Goal: Information Seeking & Learning: Find specific fact

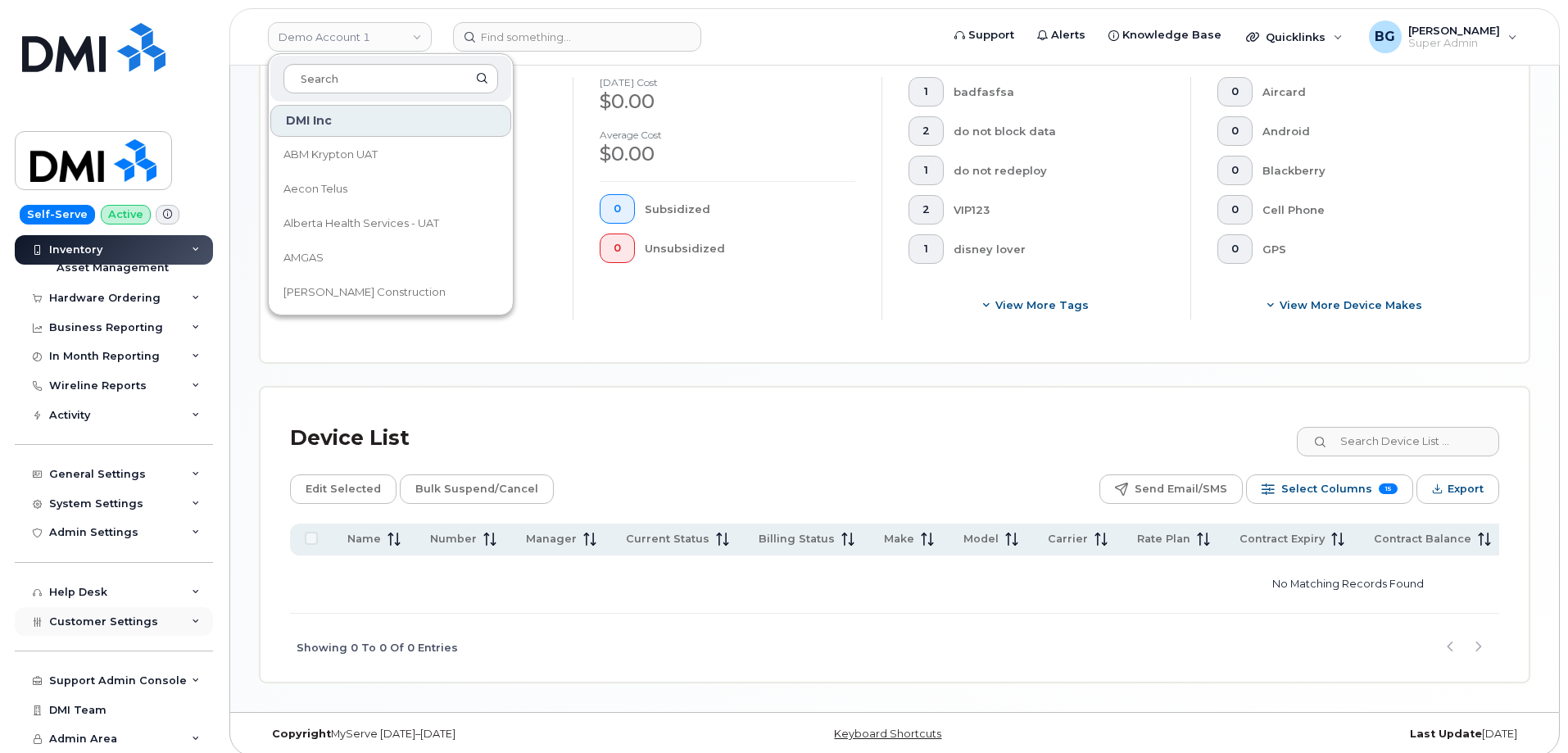
scroll to position [464, 0]
click at [82, 530] on div "Admin Settings" at bounding box center [94, 532] width 89 height 13
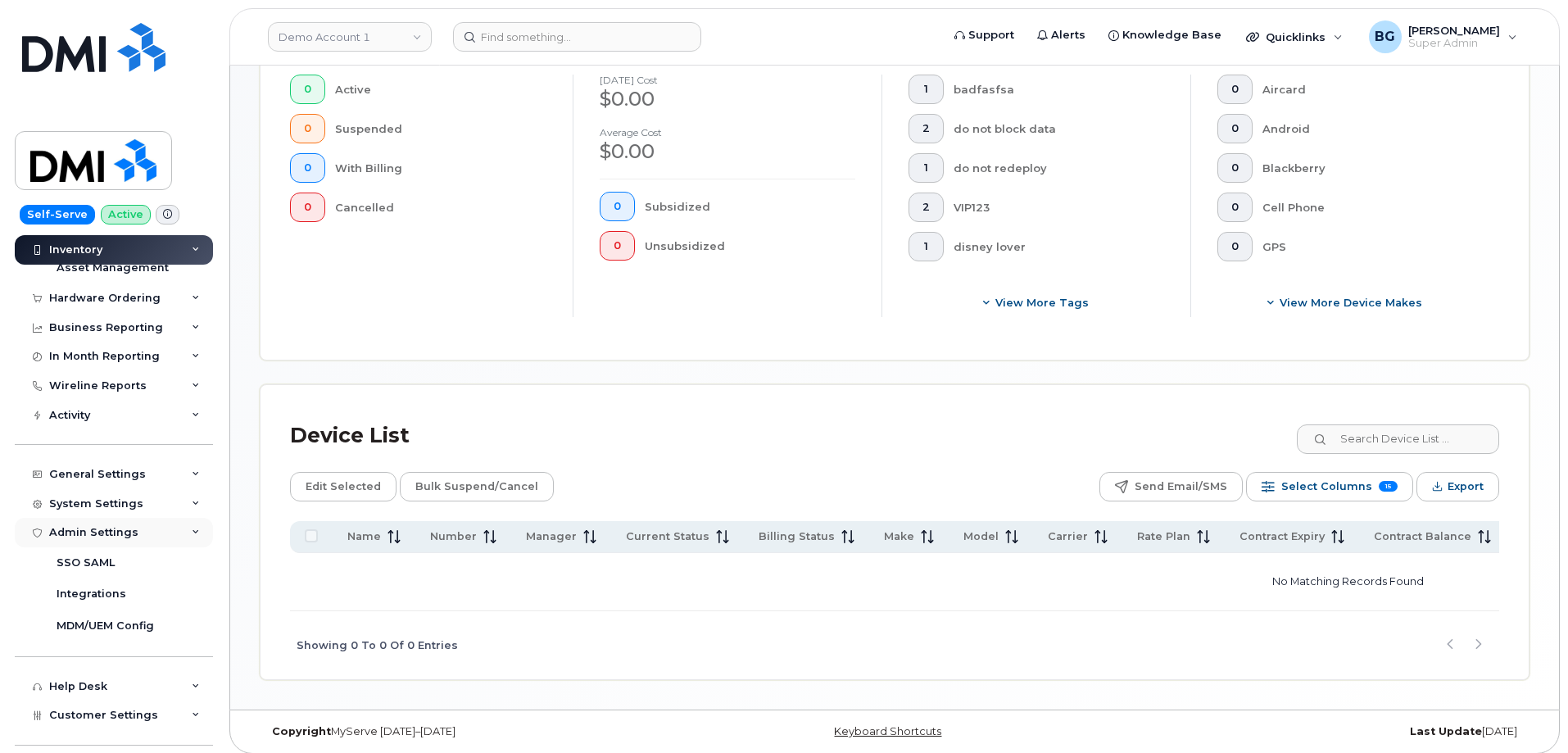
click at [82, 530] on div "Admin Settings" at bounding box center [94, 532] width 89 height 13
click at [93, 503] on div "System Settings" at bounding box center [96, 504] width 95 height 13
click at [93, 505] on div "System Settings" at bounding box center [96, 504] width 95 height 13
click at [93, 665] on div "Support Admin Console Add New Customer Customer Prospects Emails Sms Messages D…" at bounding box center [116, 666] width 202 height 60
click at [98, 675] on div "Support Admin Console" at bounding box center [118, 681] width 138 height 13
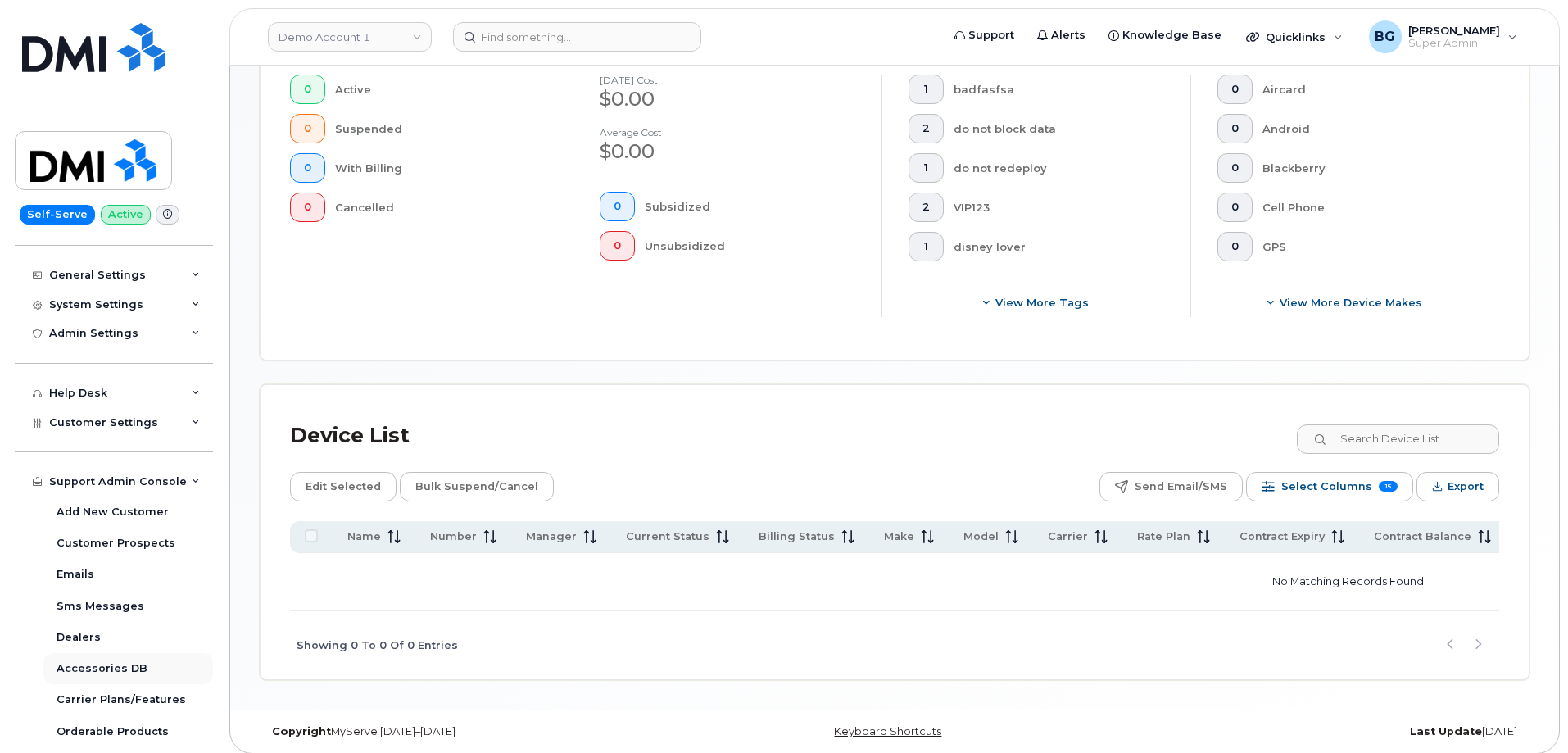
scroll to position [445, 0]
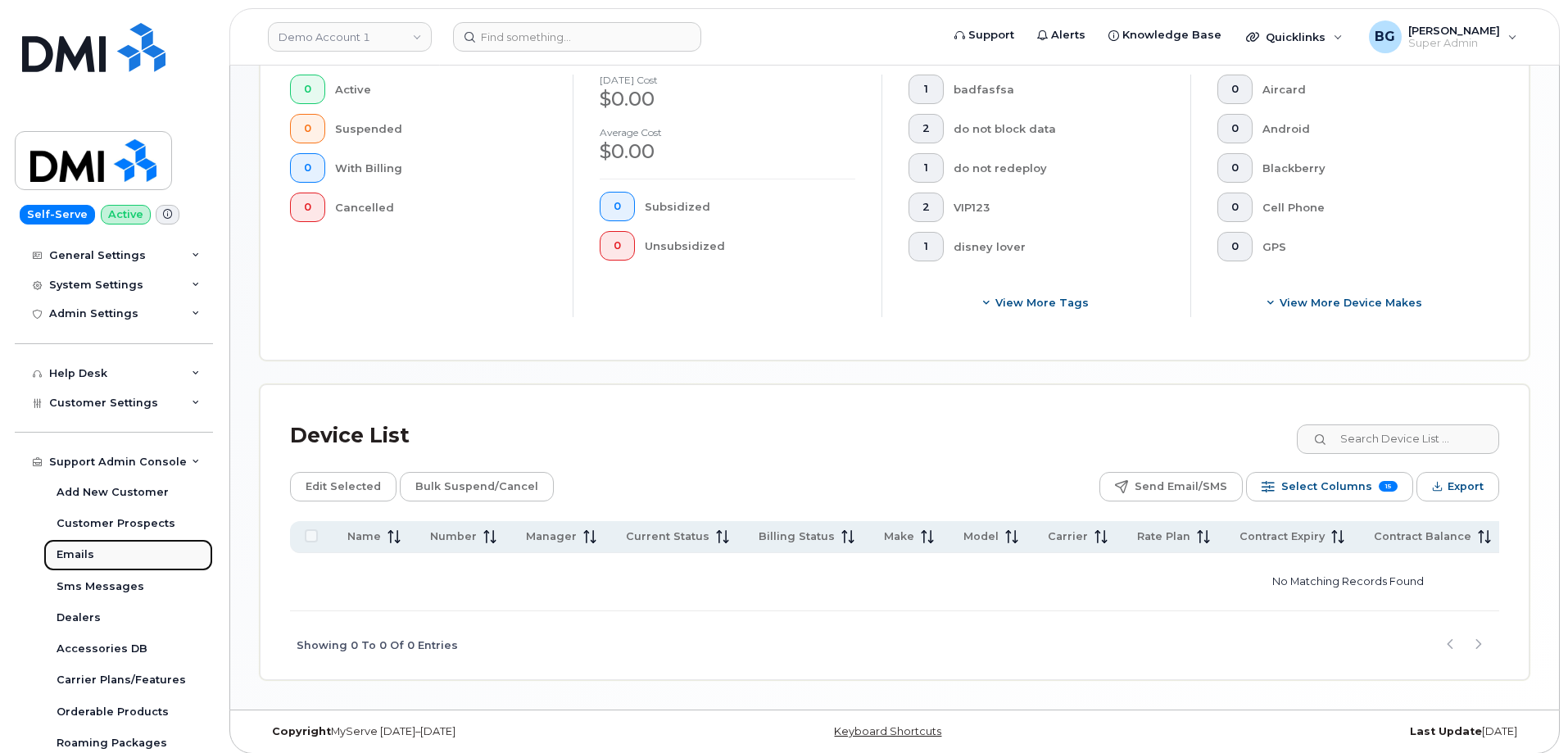
click at [73, 551] on div "Emails" at bounding box center [75, 554] width 38 height 15
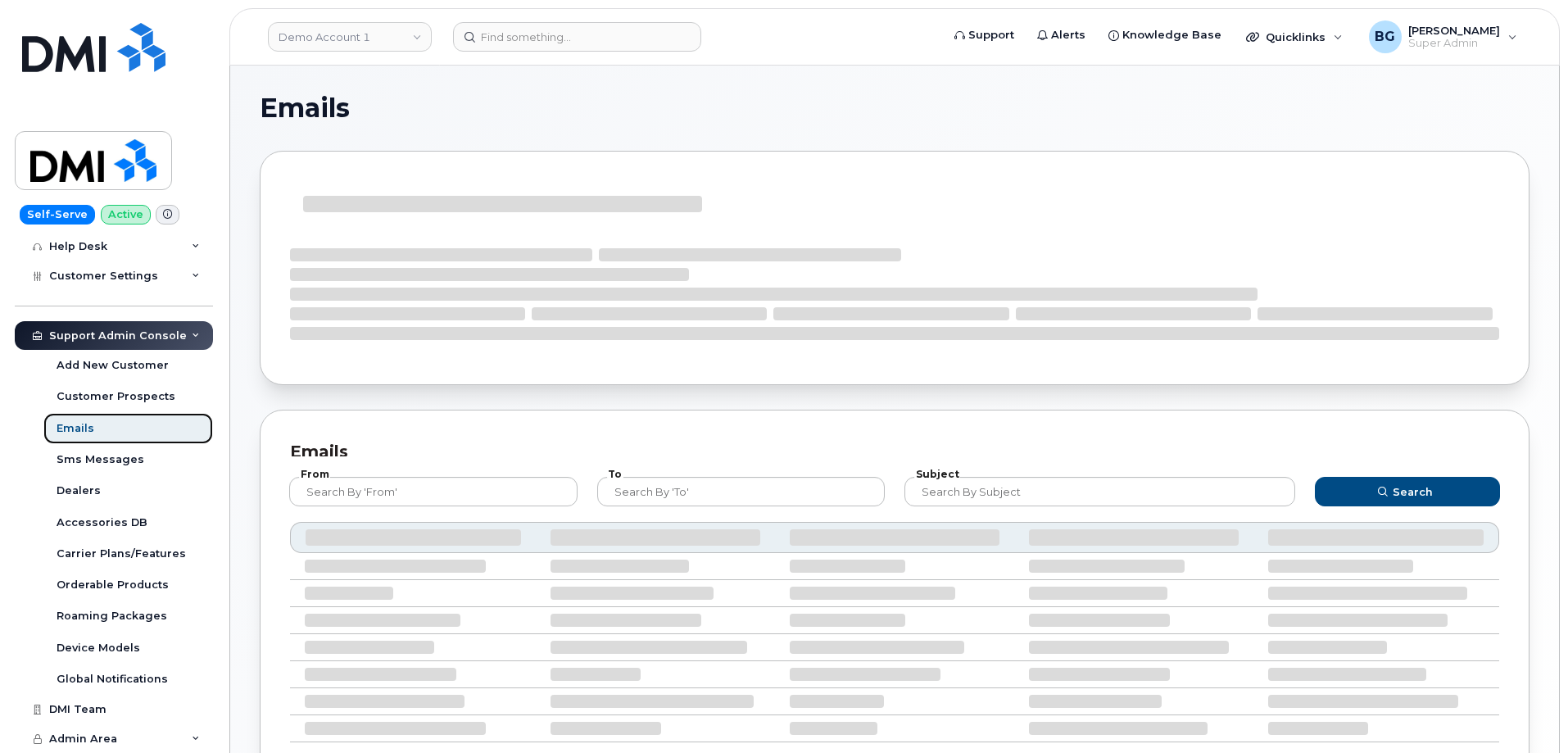
scroll to position [258, 0]
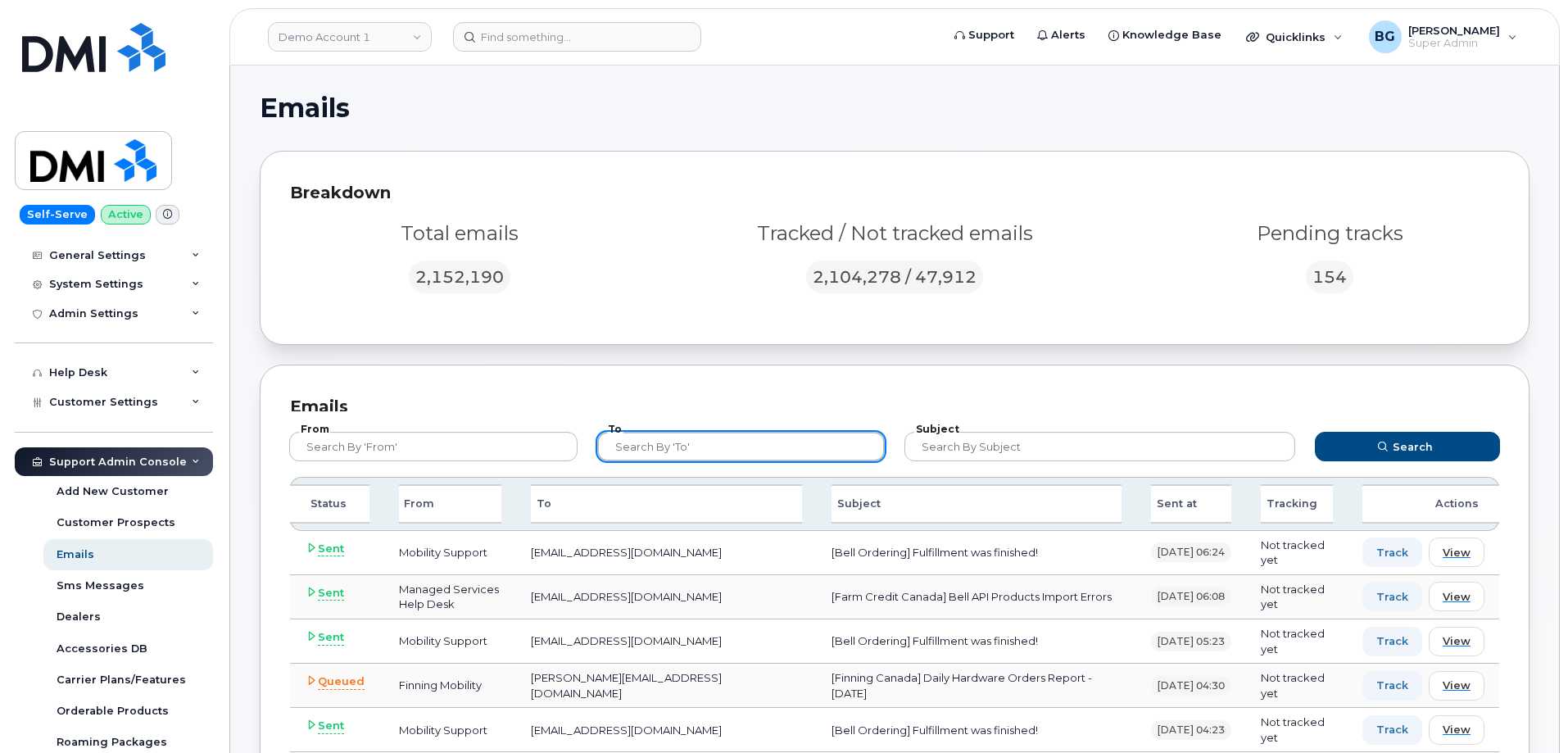
click at [735, 448] on input "text" at bounding box center [742, 445] width 288 height 29
paste input "hakaur@dminc.com"
type input "hakaur@dminc.com"
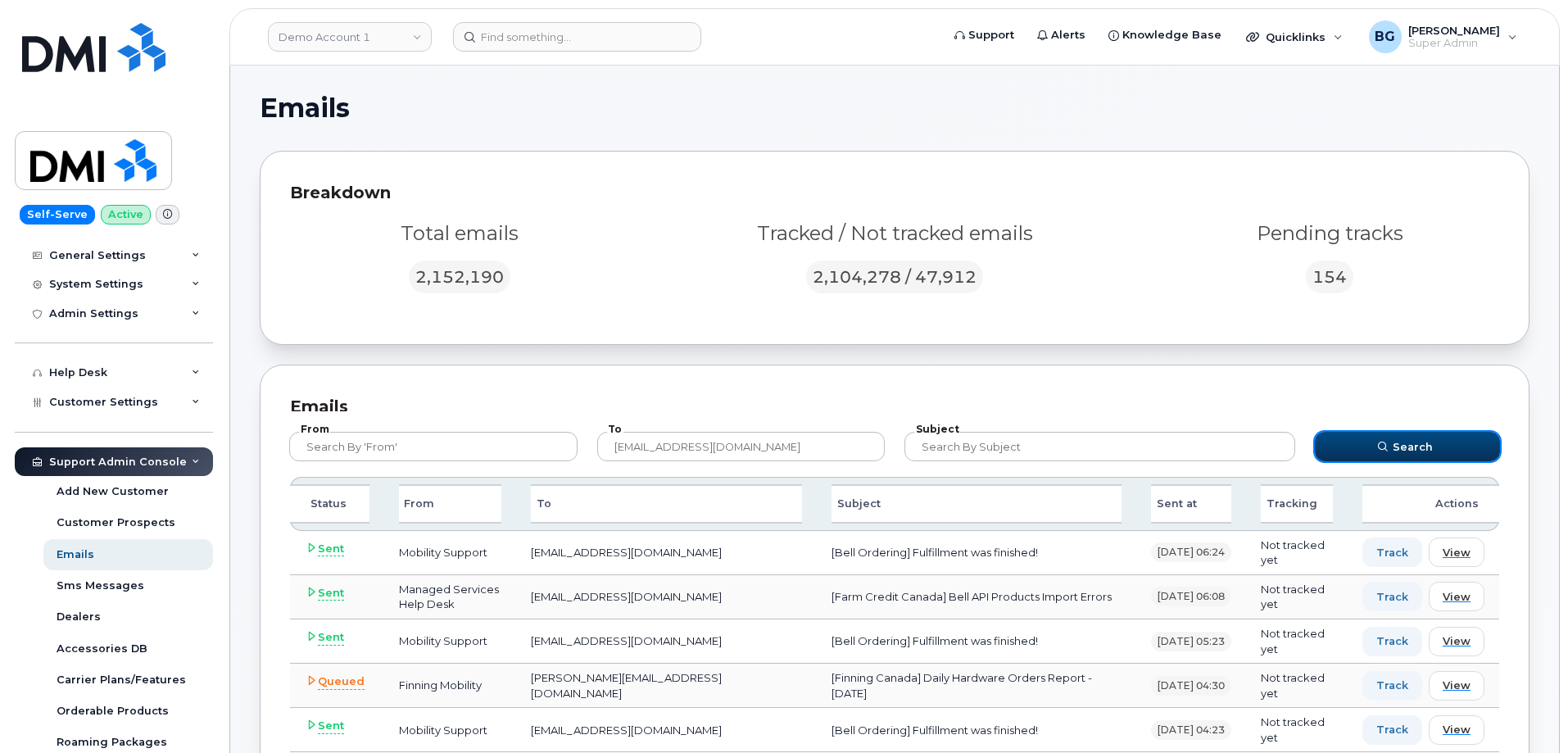
click at [1397, 453] on span "Search" at bounding box center [1412, 447] width 40 height 16
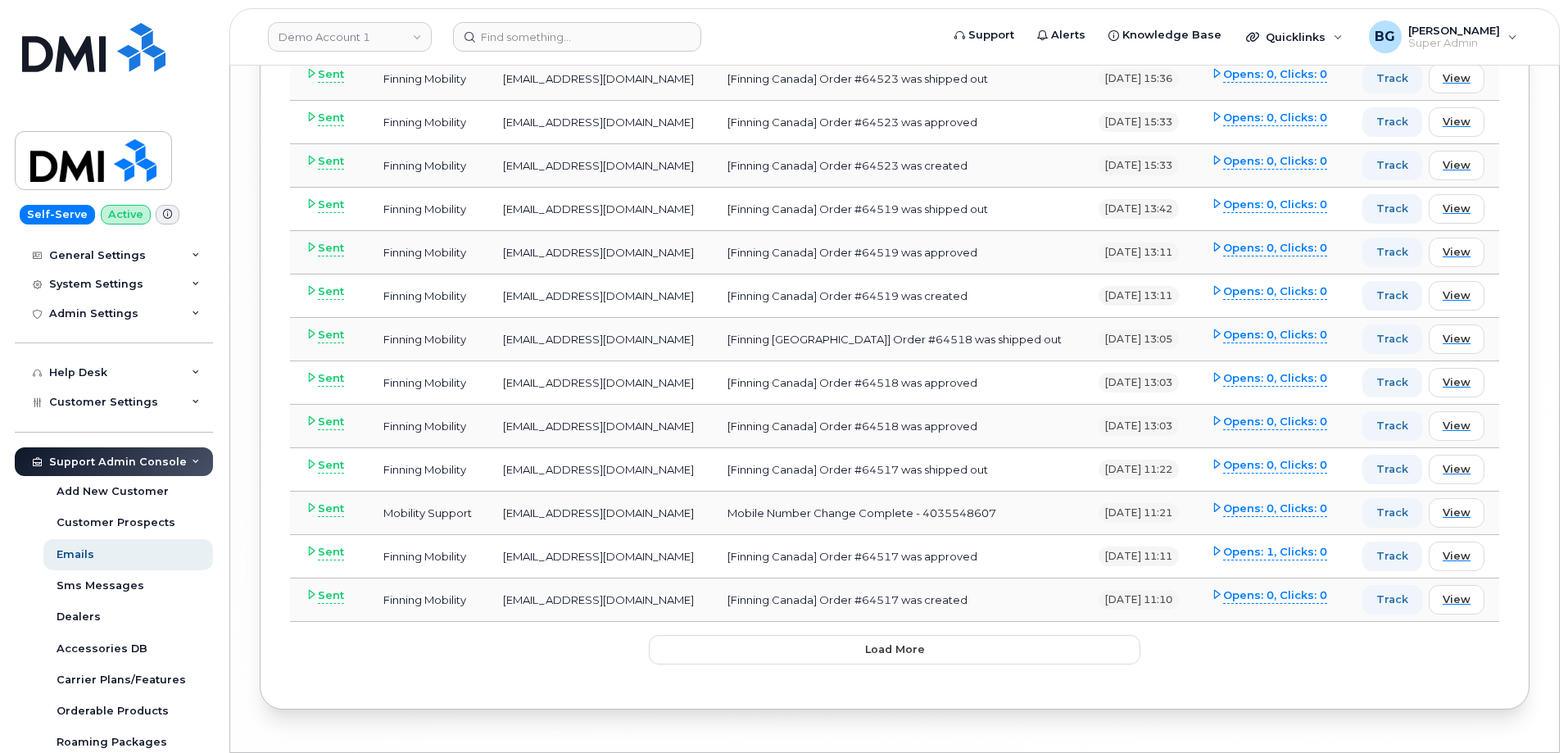
scroll to position [4260, 0]
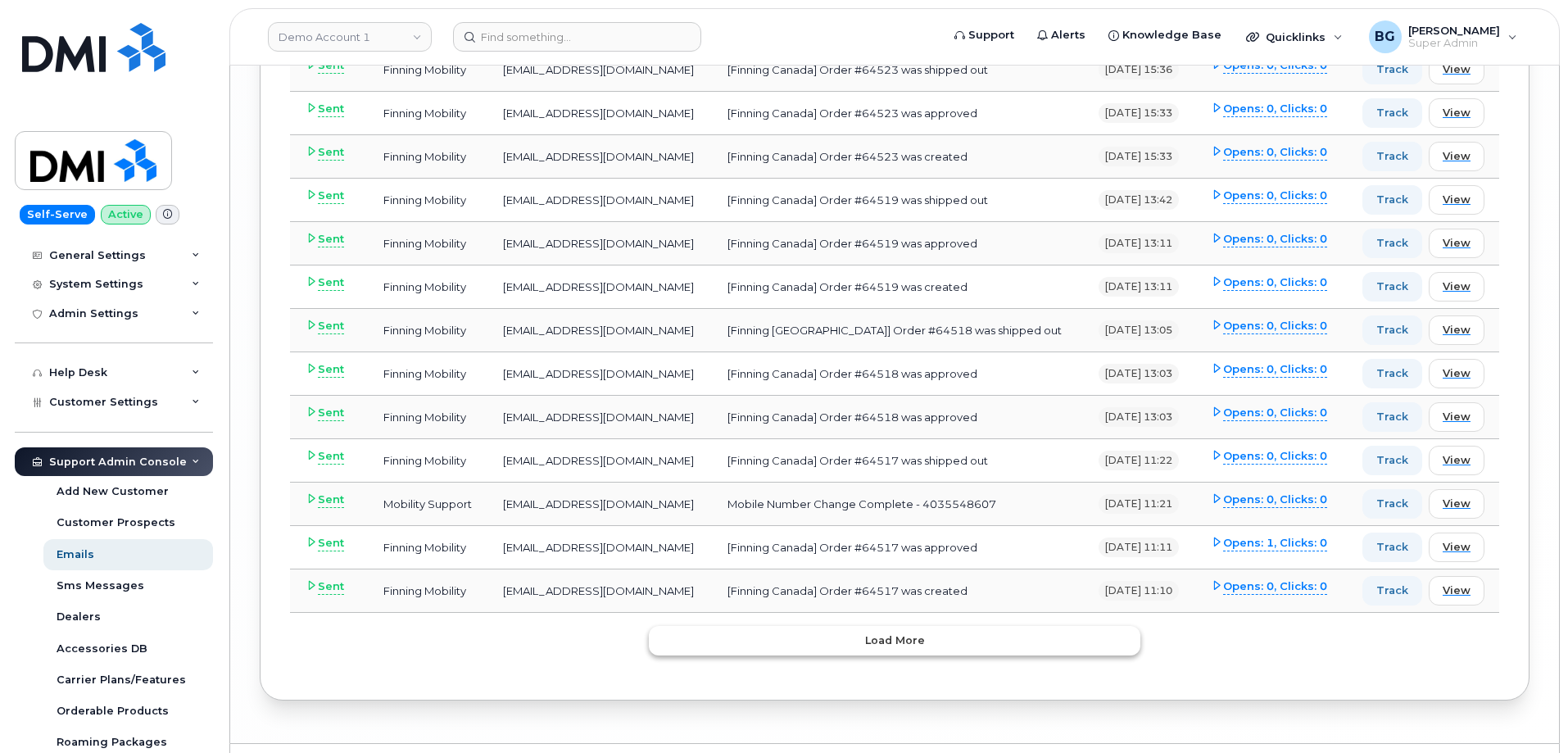
click at [904, 633] on span "Load more" at bounding box center [895, 641] width 60 height 16
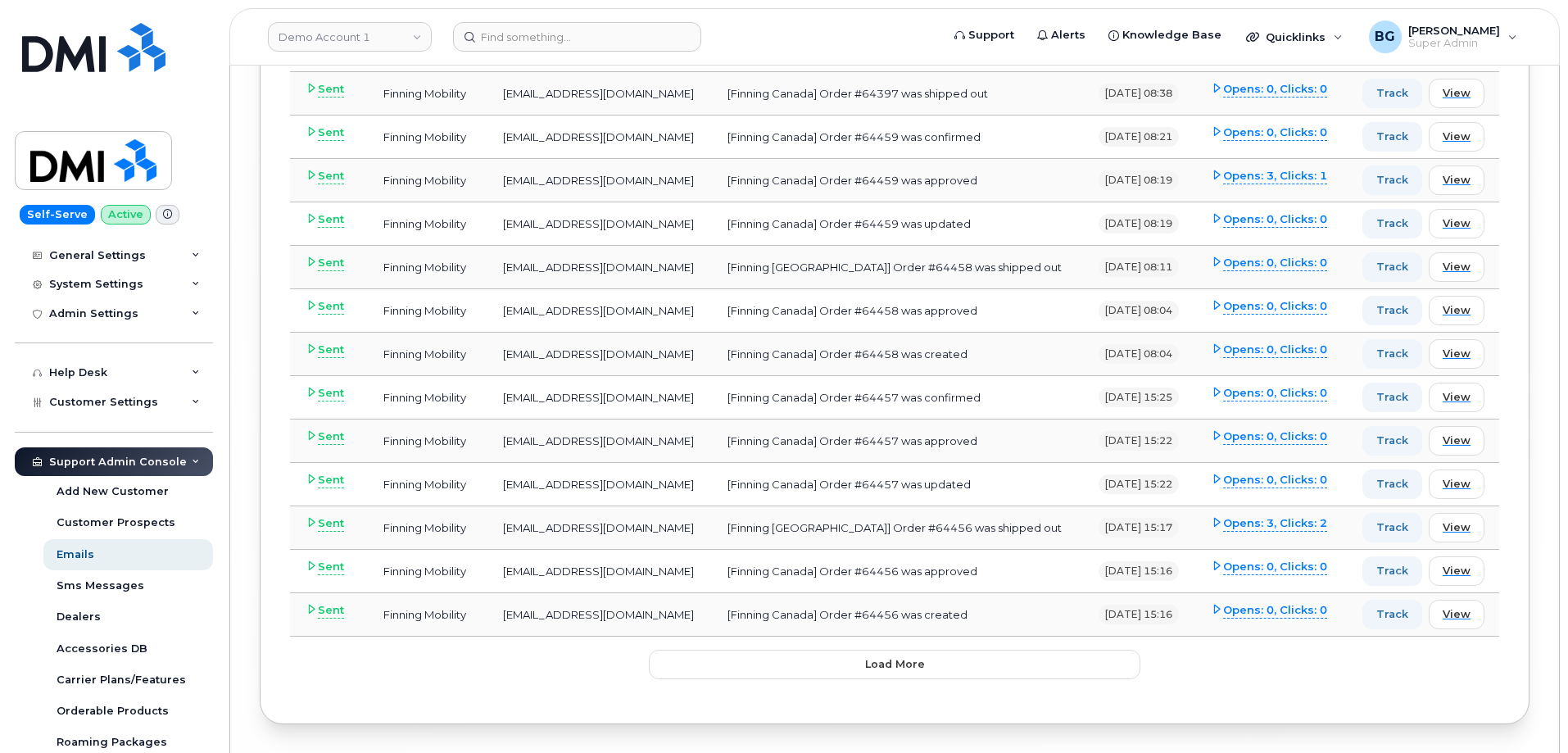
scroll to position [8629, 0]
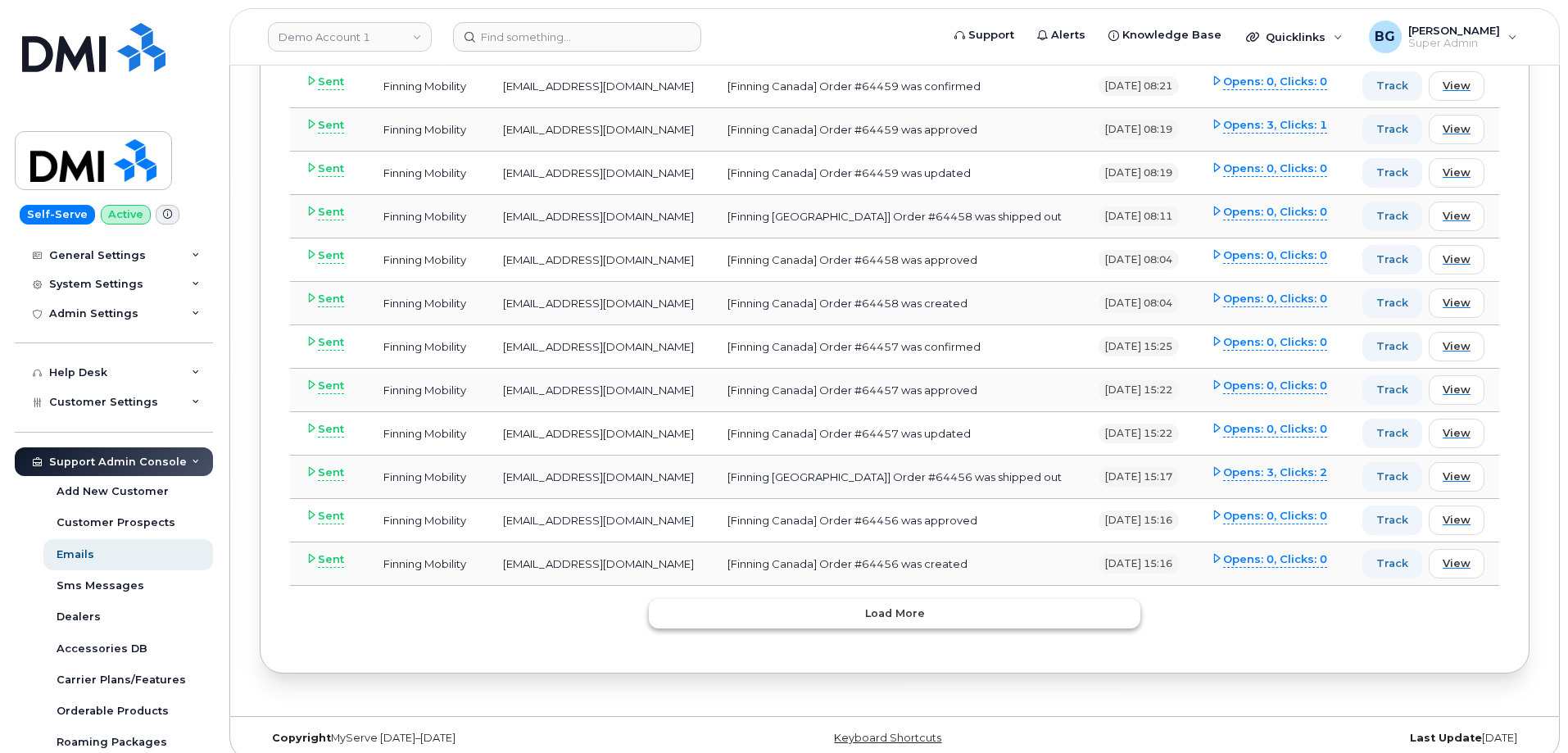
click at [821, 604] on button "Load more" at bounding box center [894, 613] width 491 height 29
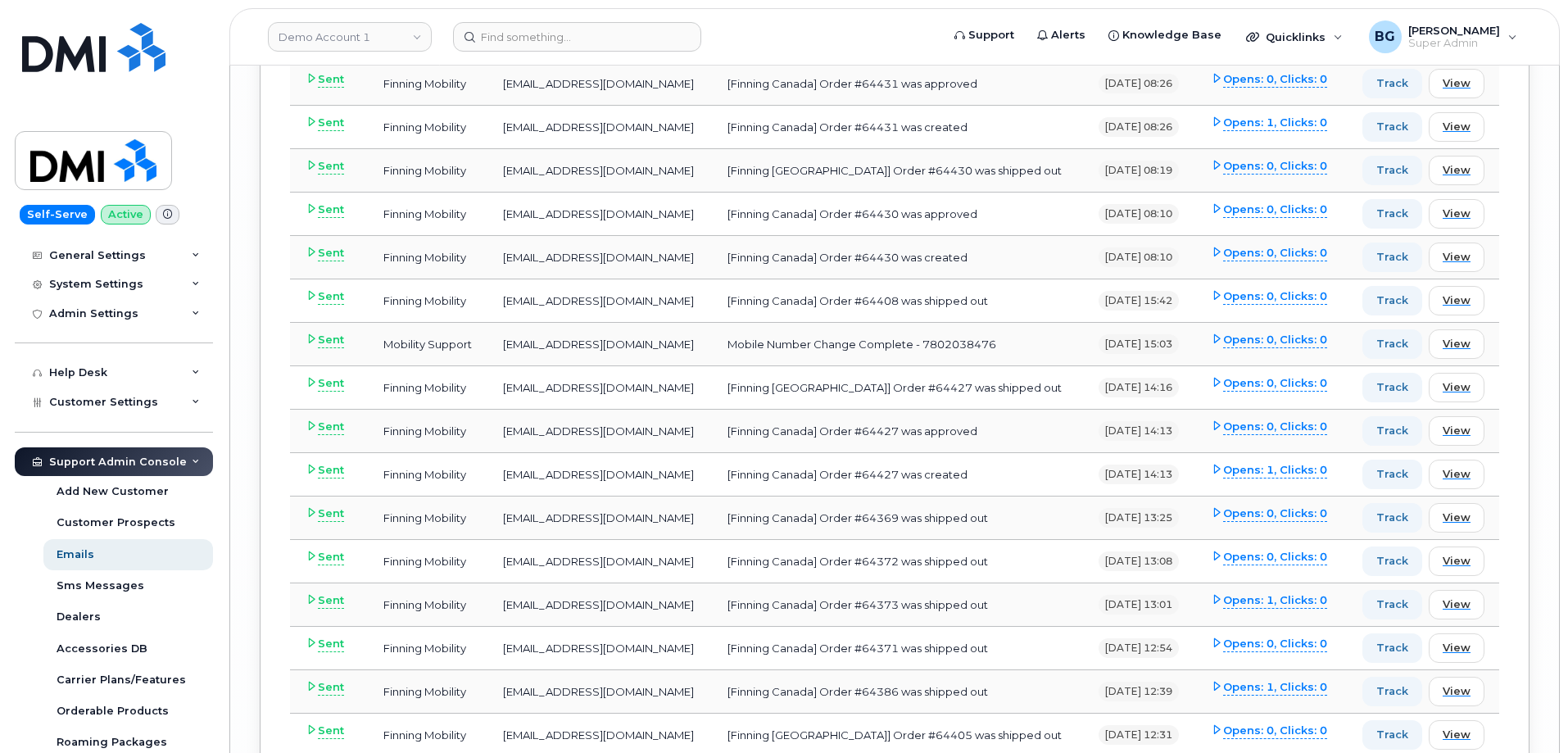
scroll to position [10868, 0]
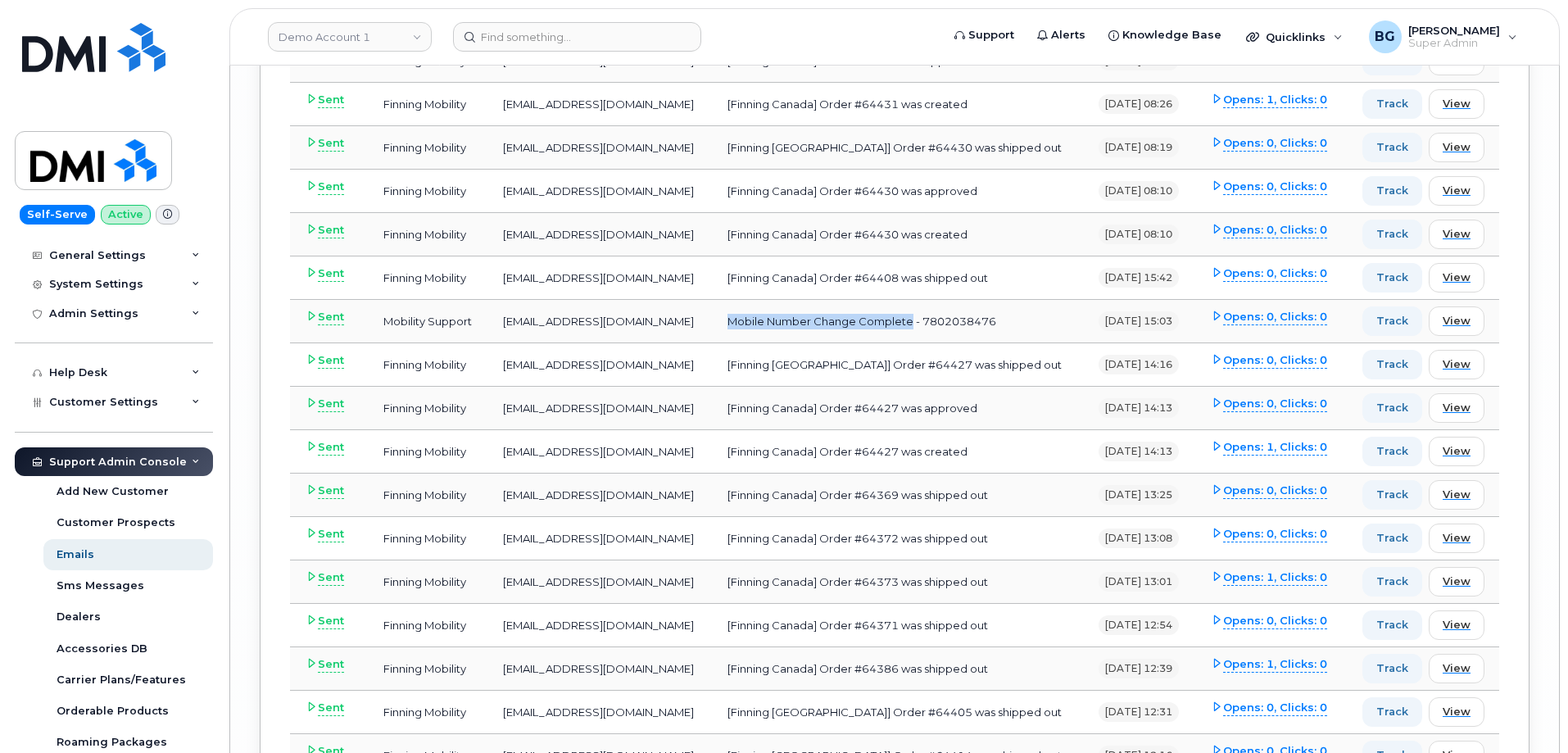
drag, startPoint x: 680, startPoint y: 320, endPoint x: 866, endPoint y: 325, distance: 186.1
click at [866, 325] on td "Mobile Number Change Complete - 7802038476" at bounding box center [897, 321] width 370 height 43
copy td "Mobile Number Change Complete"
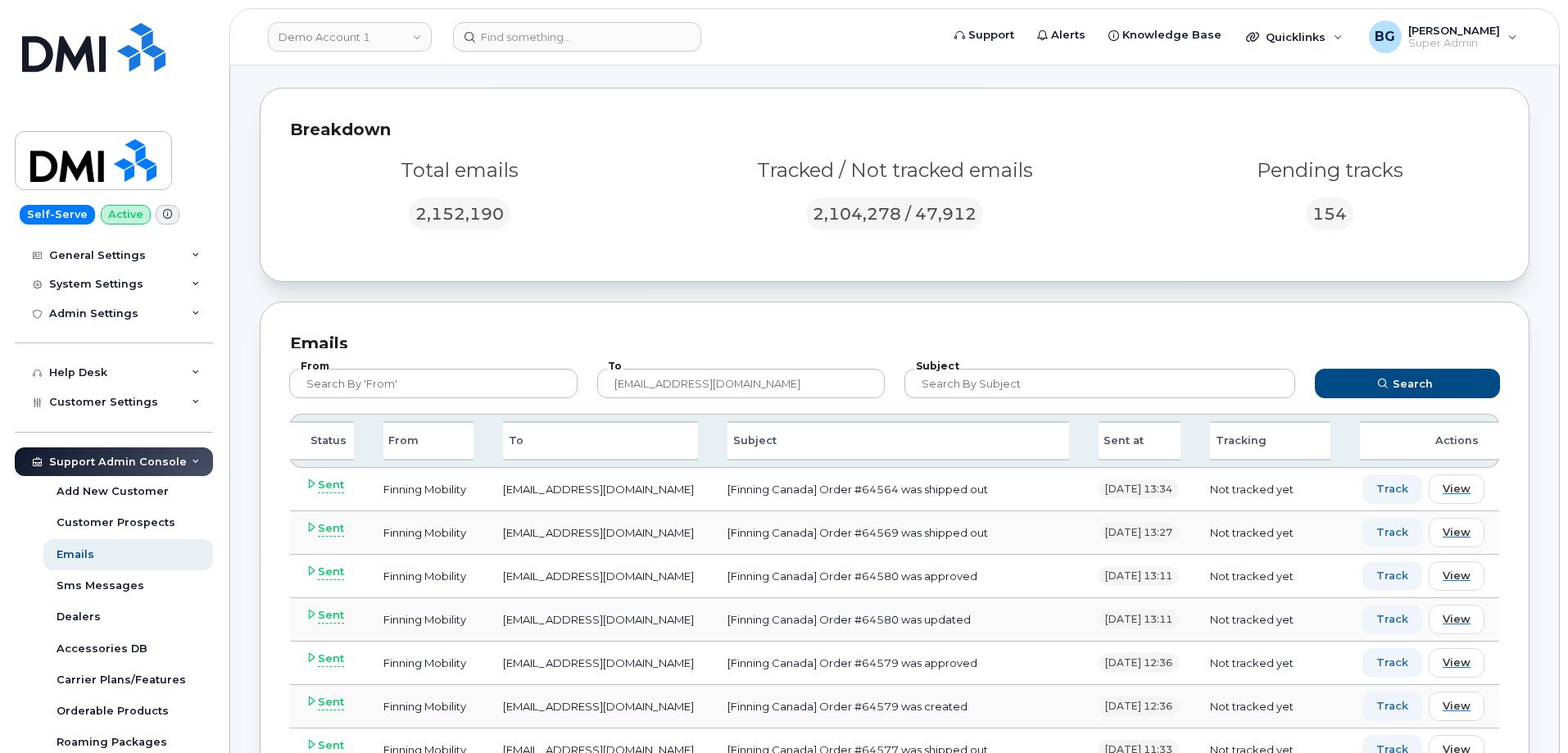
scroll to position [0, 0]
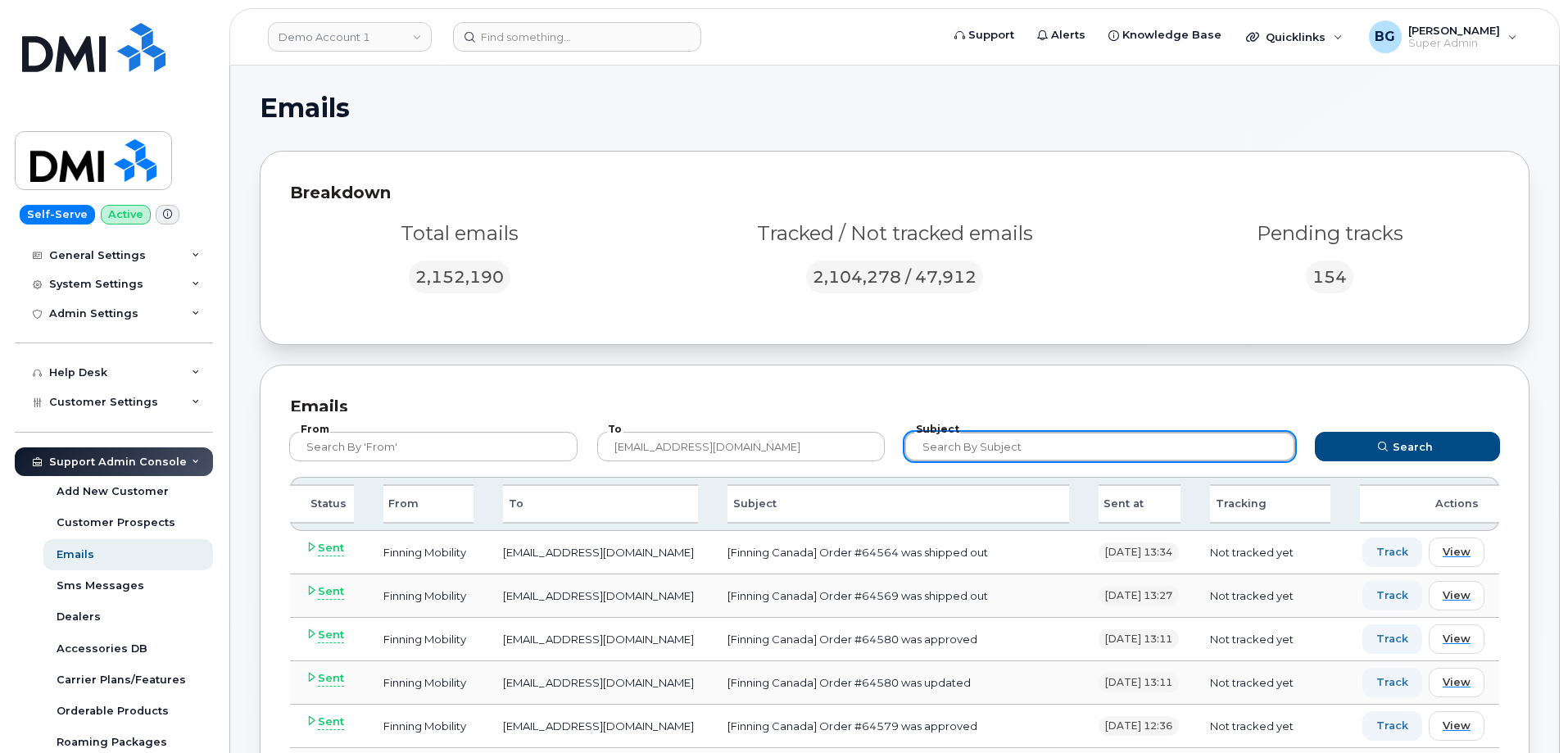
click at [1009, 450] on input "text" at bounding box center [1100, 445] width 391 height 29
paste input "Mobile Number Change Complete"
type input "Mobile Number Change Complete"
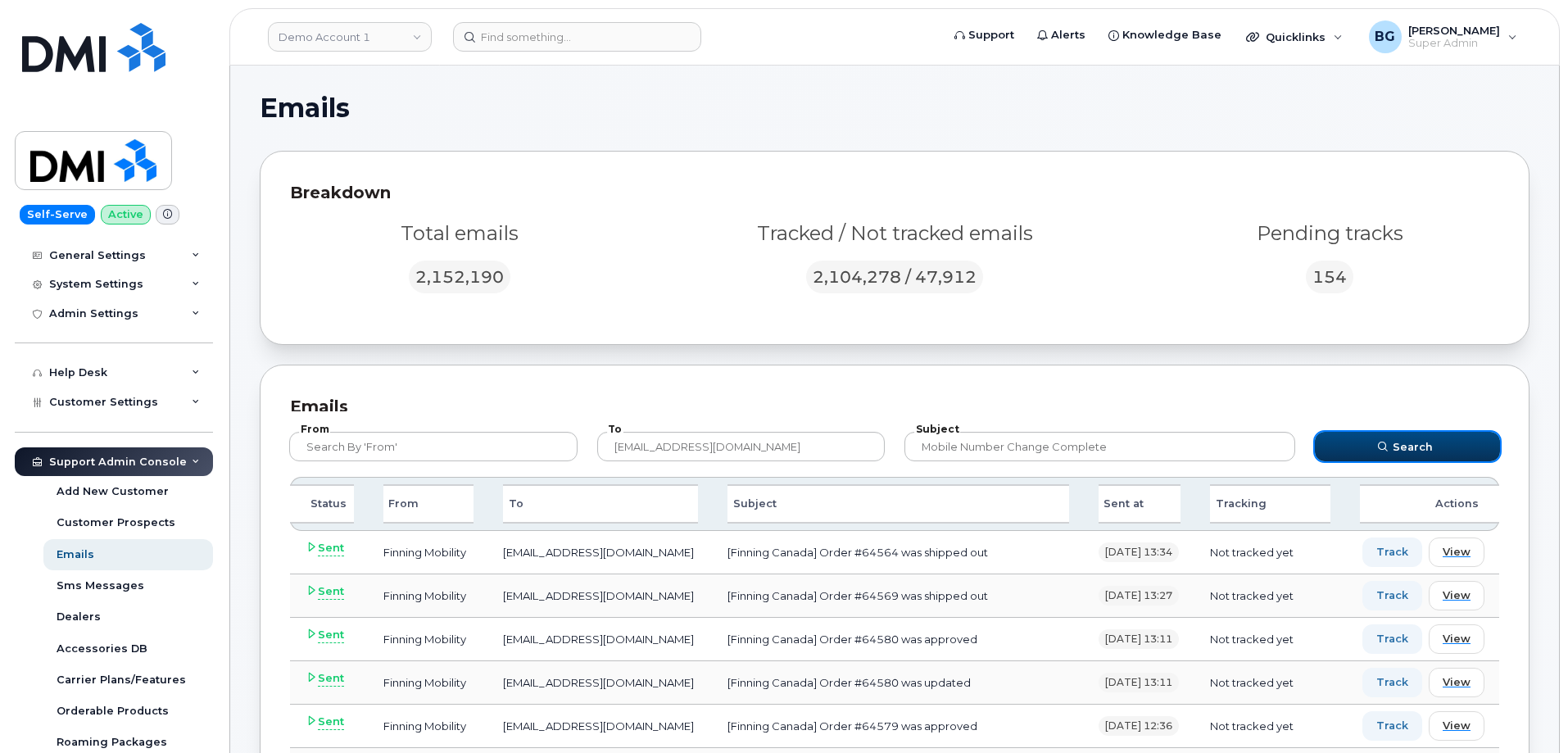
click at [1399, 448] on span "Search" at bounding box center [1412, 447] width 40 height 16
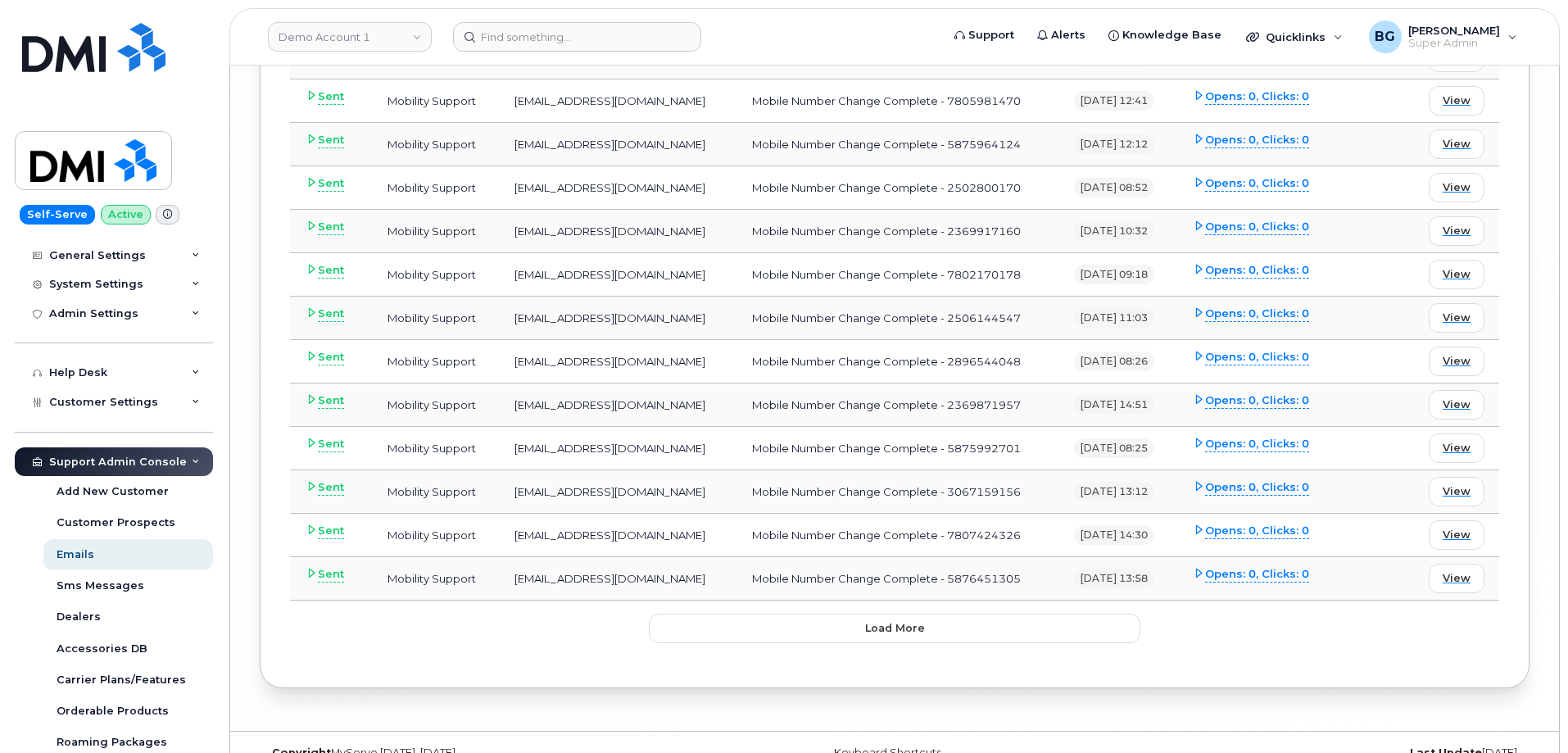
scroll to position [4302, 0]
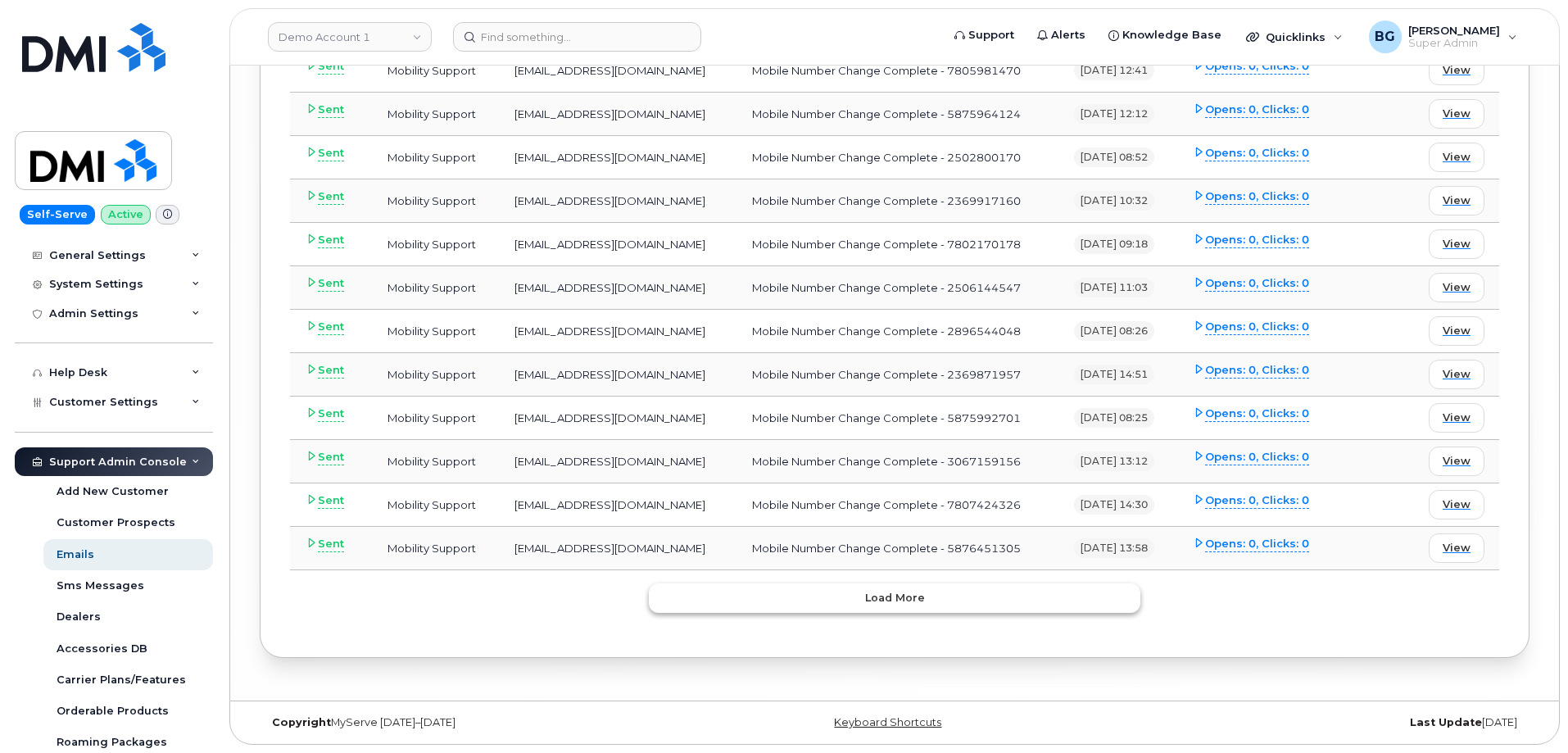
click at [983, 588] on button "Load more" at bounding box center [894, 597] width 491 height 29
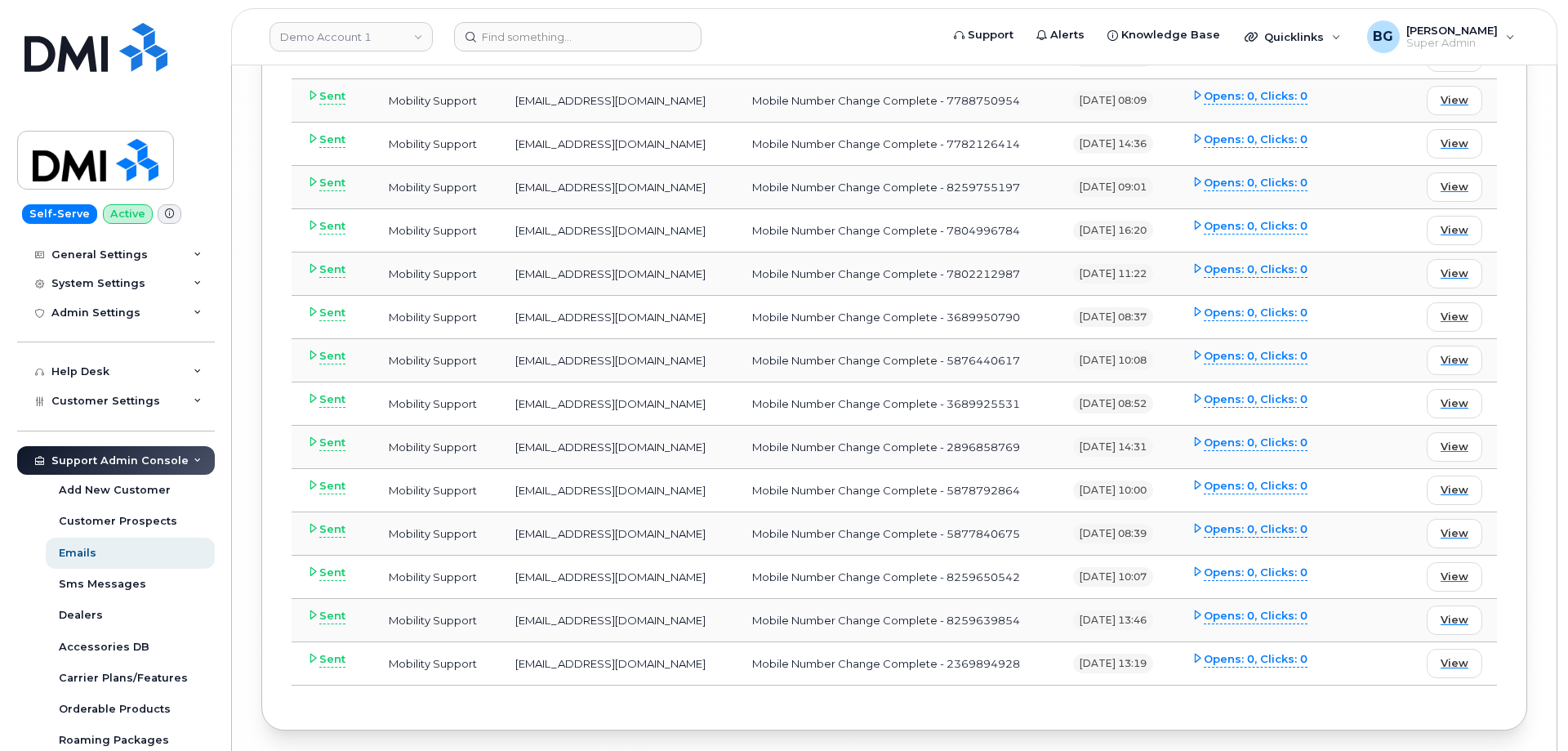
scroll to position [7614, 0]
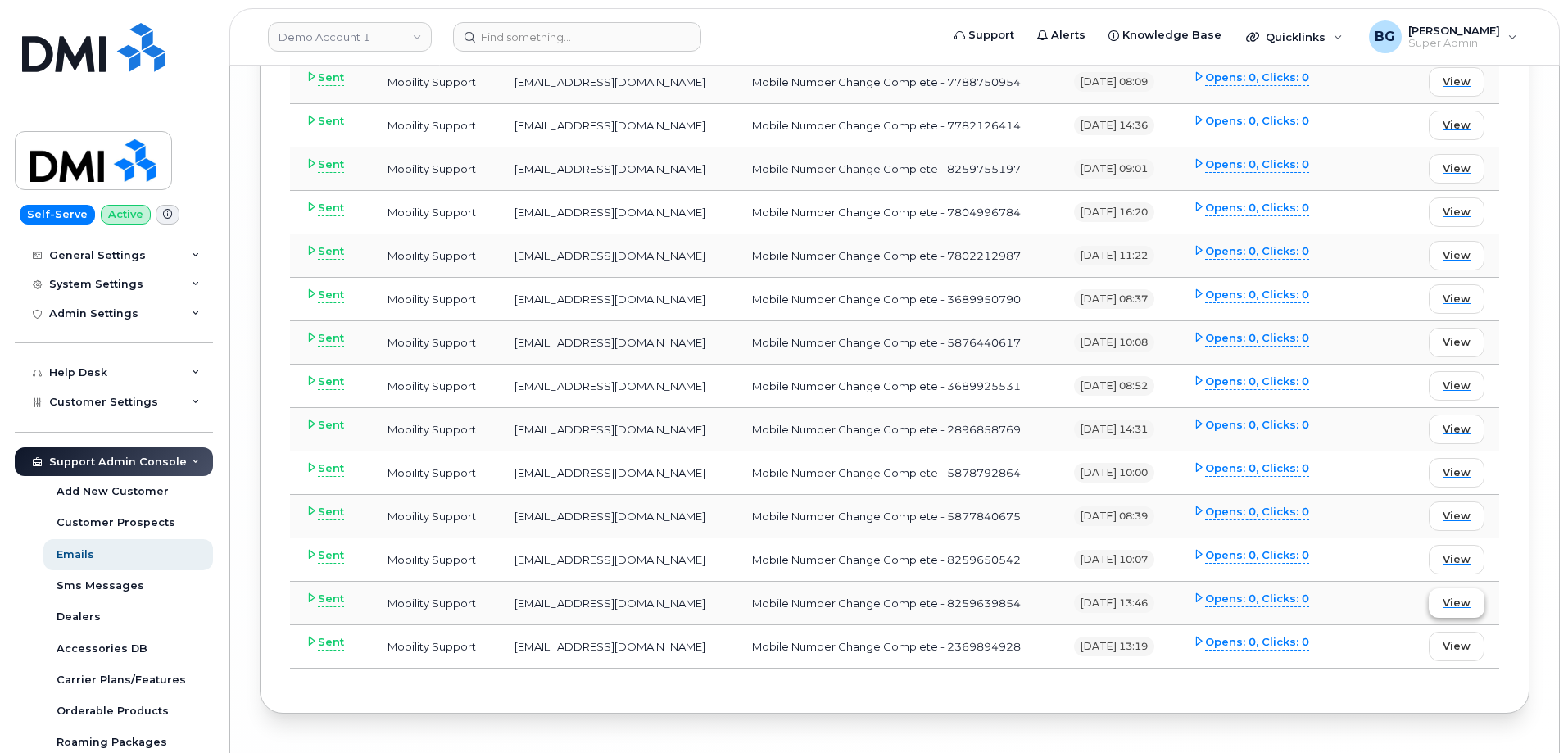
click at [1463, 605] on span "View" at bounding box center [1457, 603] width 28 height 16
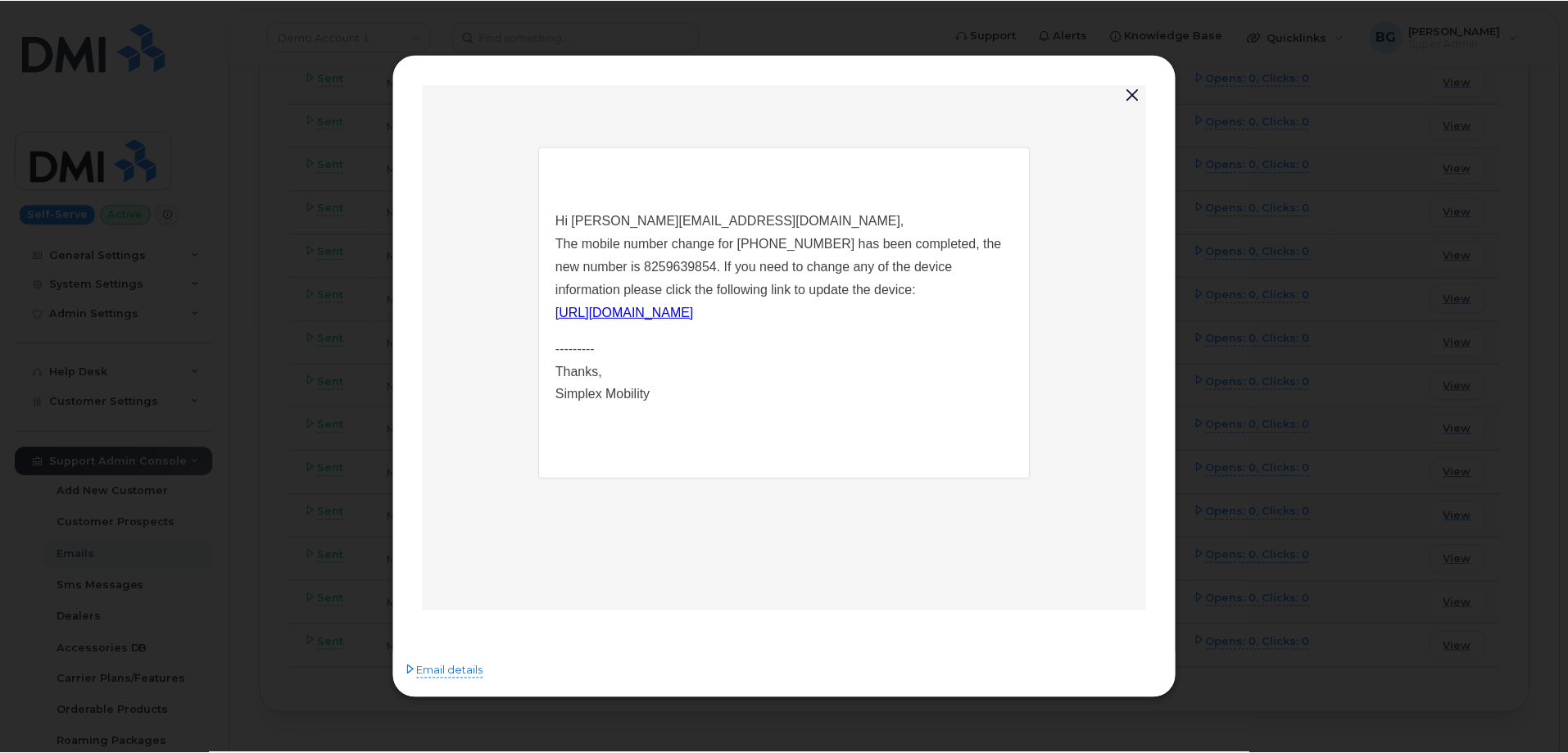
scroll to position [0, 0]
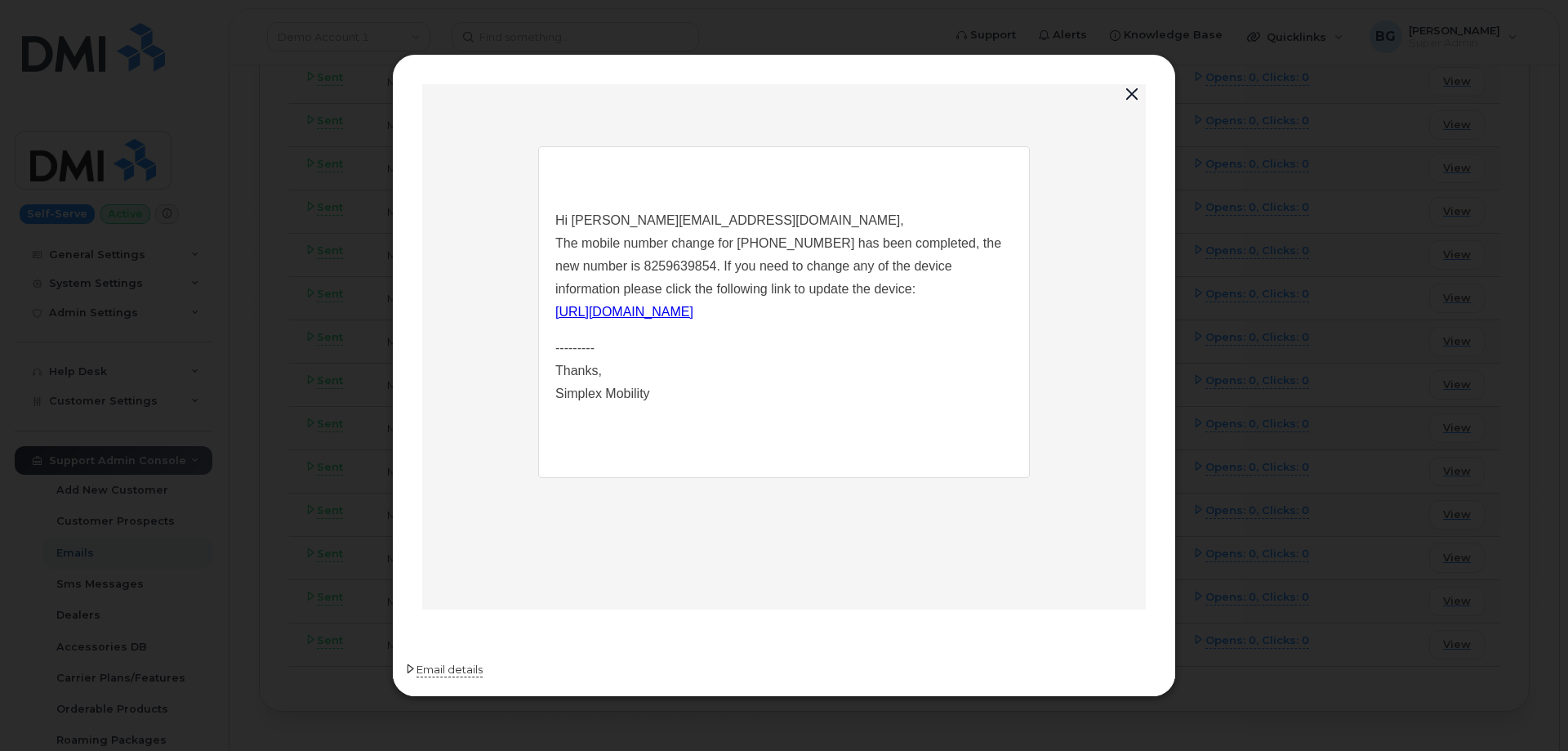
click at [455, 671] on span "Email details" at bounding box center [449, 670] width 66 height 17
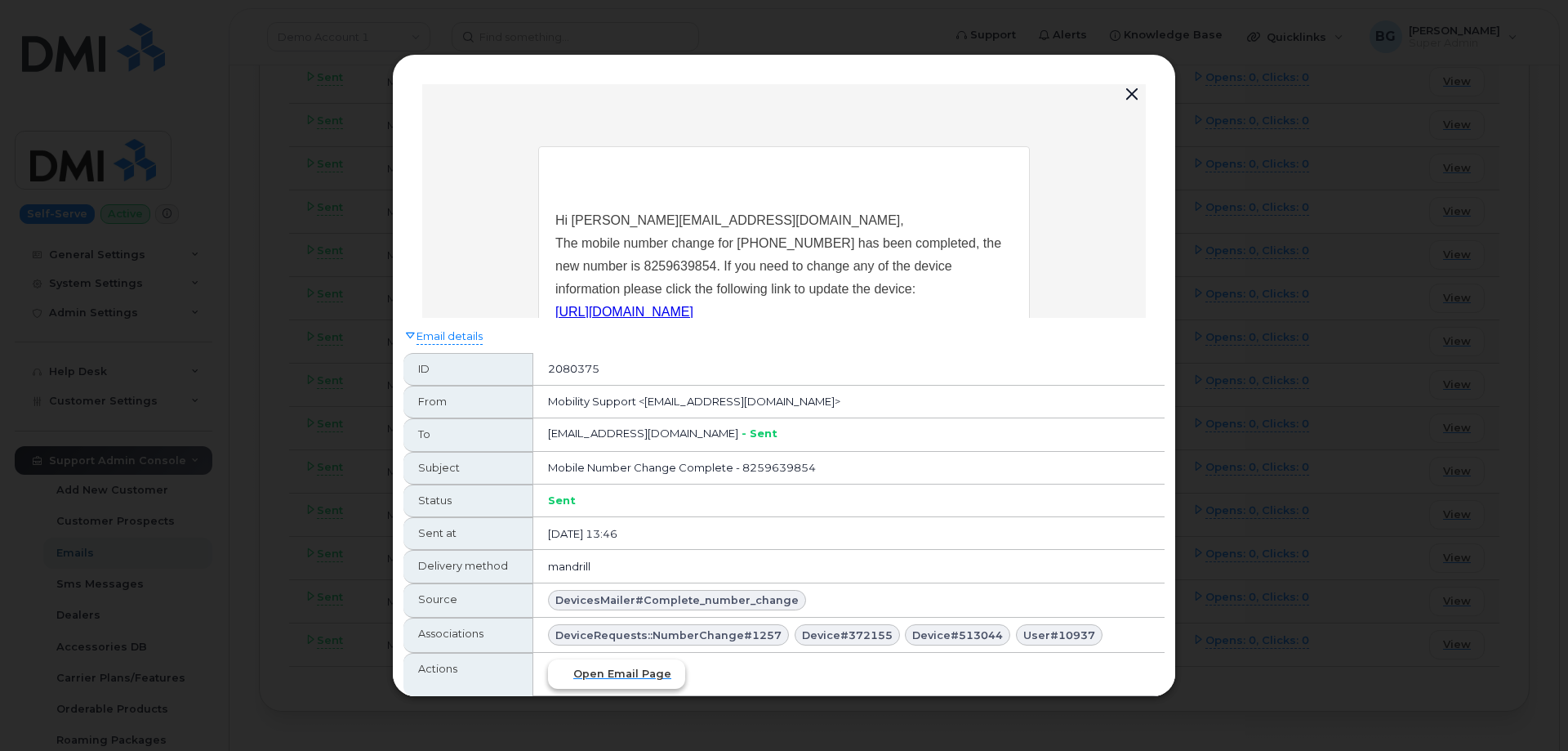
click at [646, 679] on span "Open email page" at bounding box center [622, 673] width 98 height 16
click at [1133, 91] on button "button" at bounding box center [1132, 95] width 25 height 23
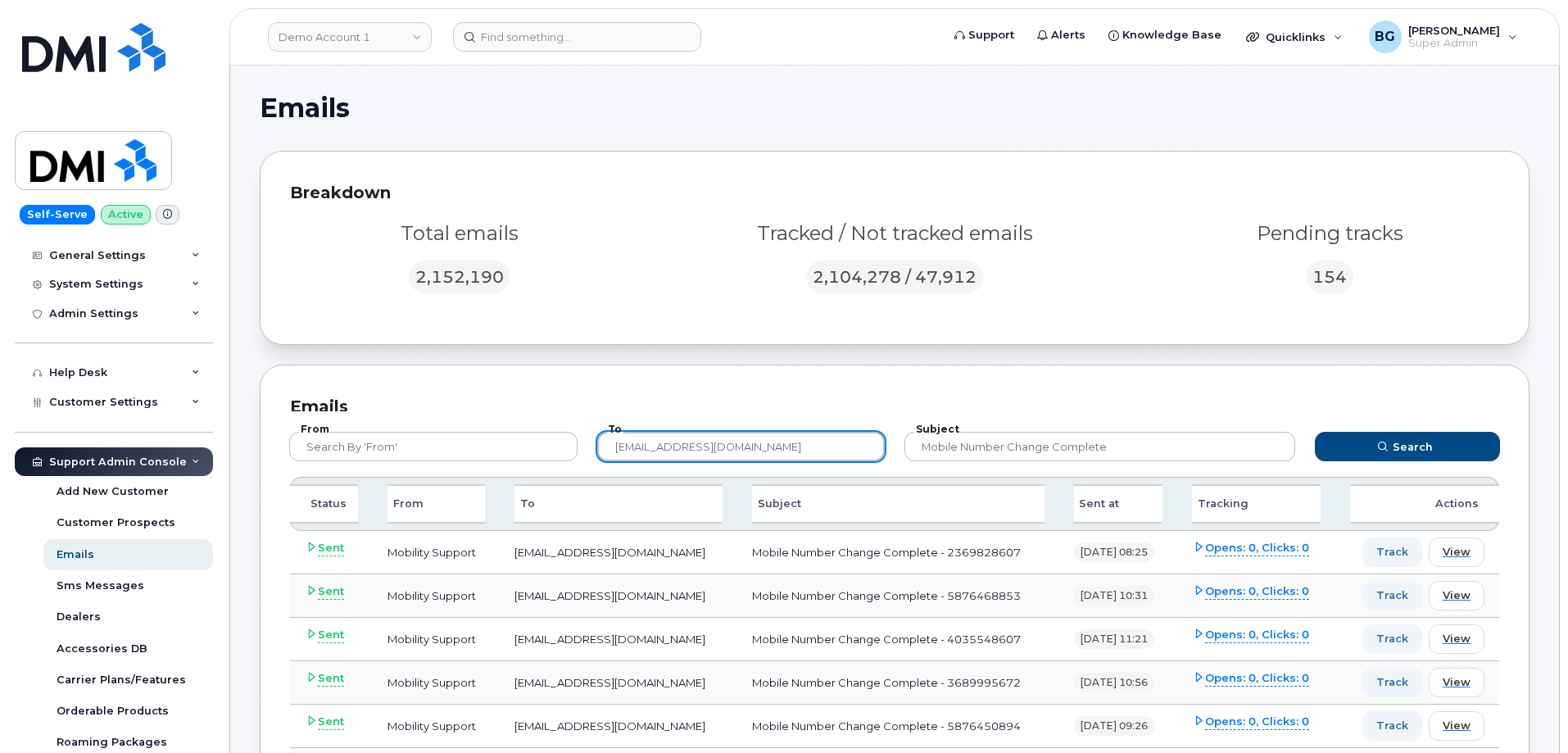
drag, startPoint x: 730, startPoint y: 437, endPoint x: 488, endPoint y: 425, distance: 242.3
click at [490, 426] on form "From To hakaur@dminc.com Subject Mobile Number Change Complete Search" at bounding box center [895, 444] width 1241 height 65
paste input "[EMAIL_ADDRESS][DOMAIN_NAME]"
type input "[EMAIL_ADDRESS][DOMAIN_NAME]"
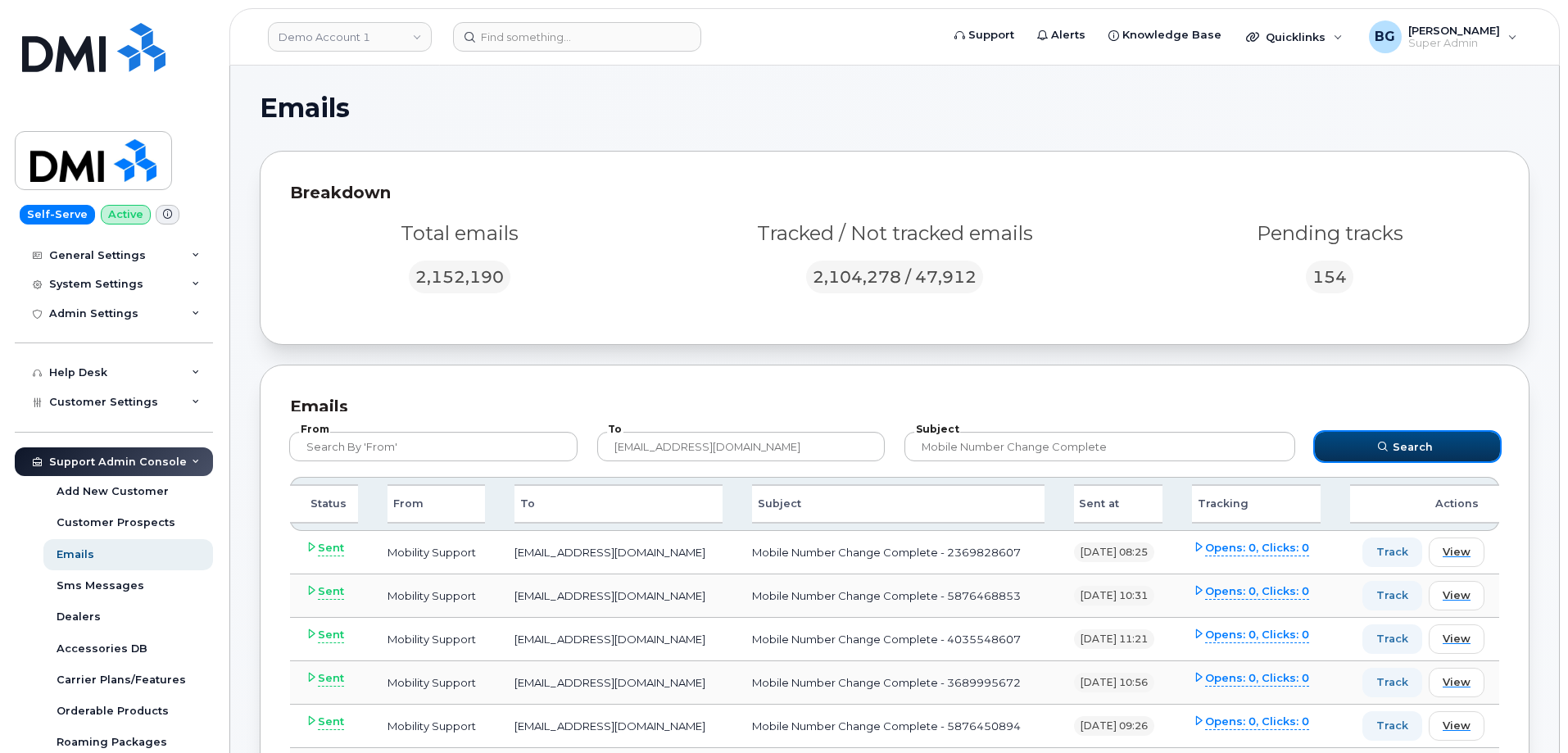
click at [1412, 445] on span "Search" at bounding box center [1412, 447] width 40 height 16
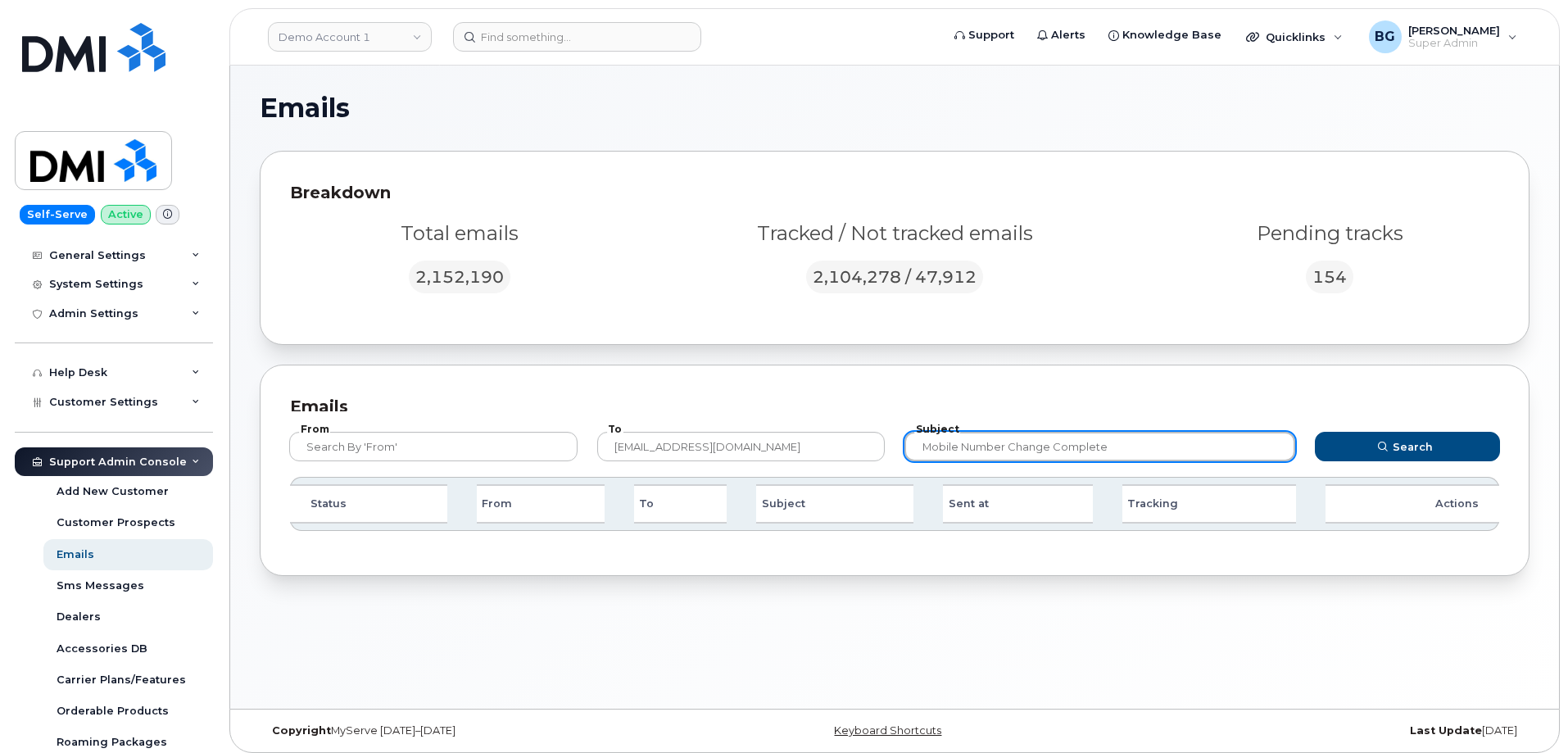
drag, startPoint x: 1171, startPoint y: 439, endPoint x: 801, endPoint y: 410, distance: 371.1
click at [801, 410] on div "Emails From To procurement@myserve.co Subject Mobile Number Change Complete Sea…" at bounding box center [894, 469] width 1270 height 211
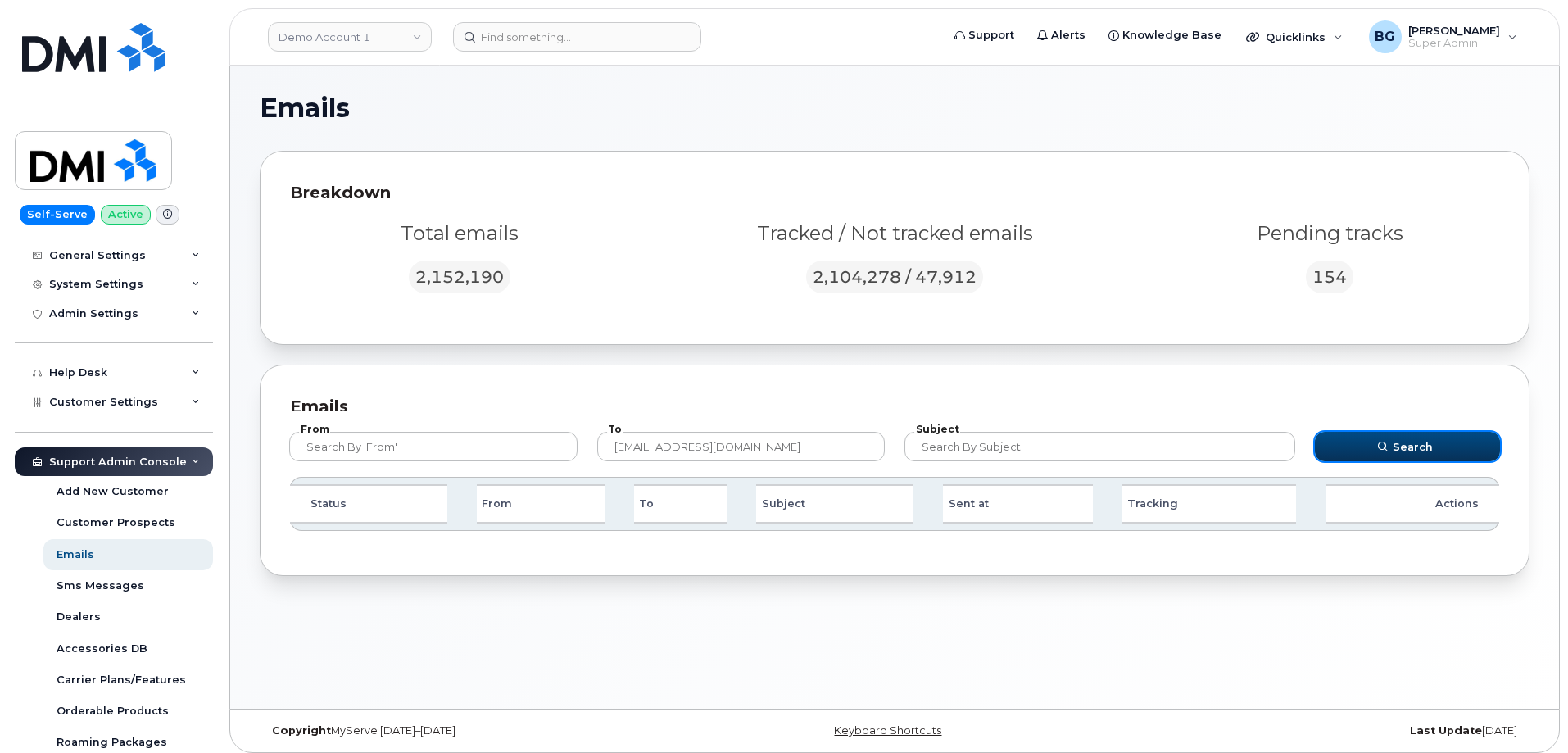
click at [1404, 444] on span "Search" at bounding box center [1412, 447] width 40 height 16
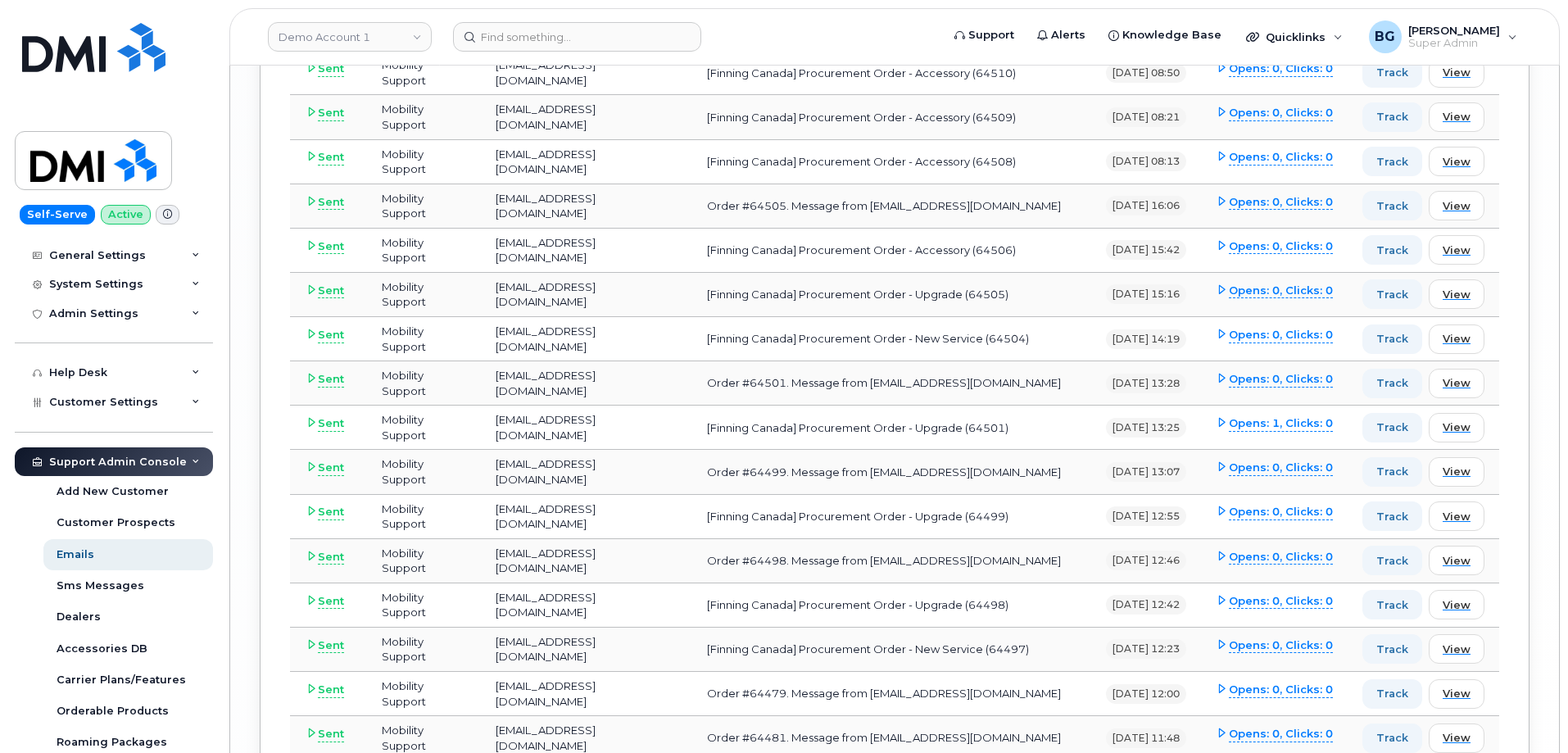
scroll to position [4205, 0]
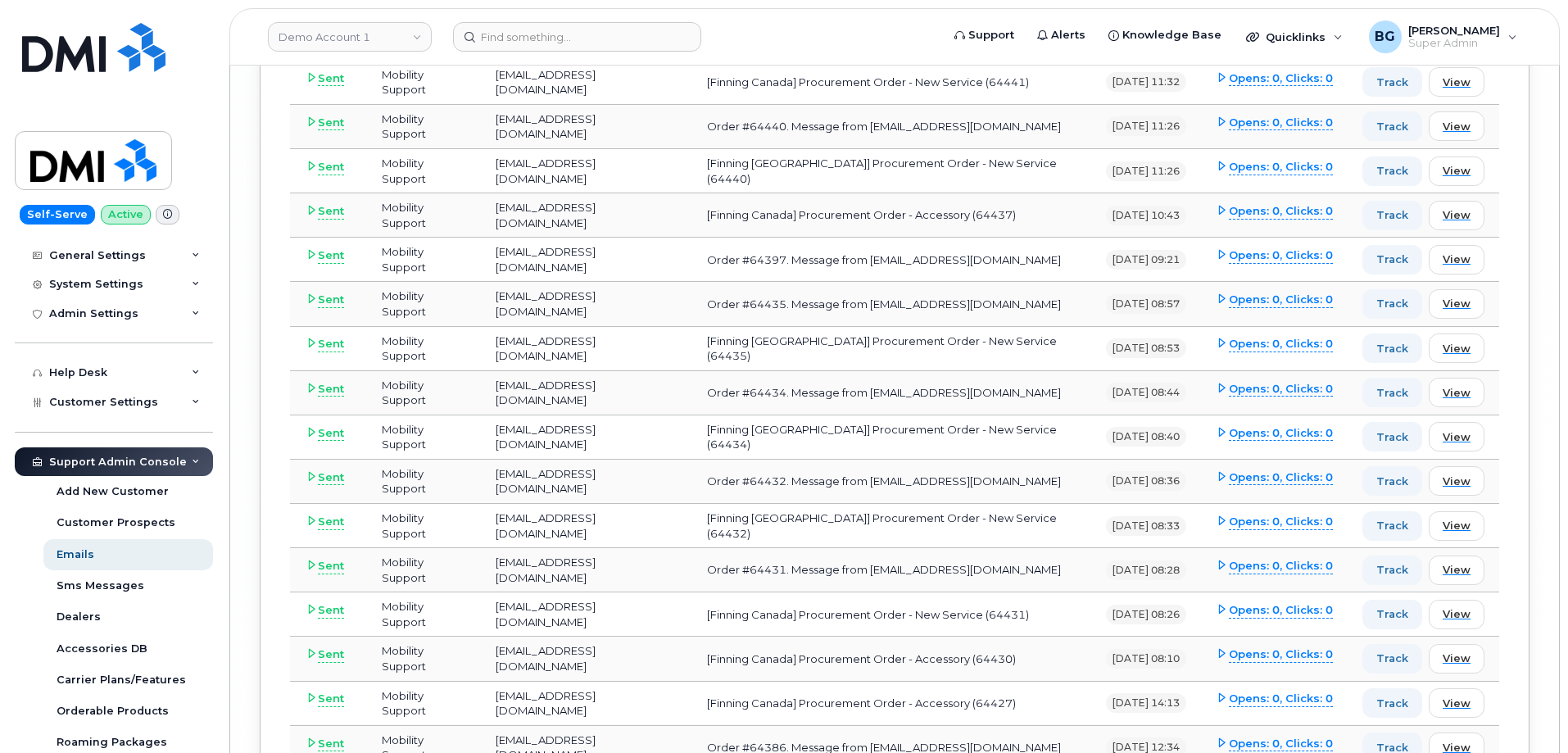
scroll to position [8644, 0]
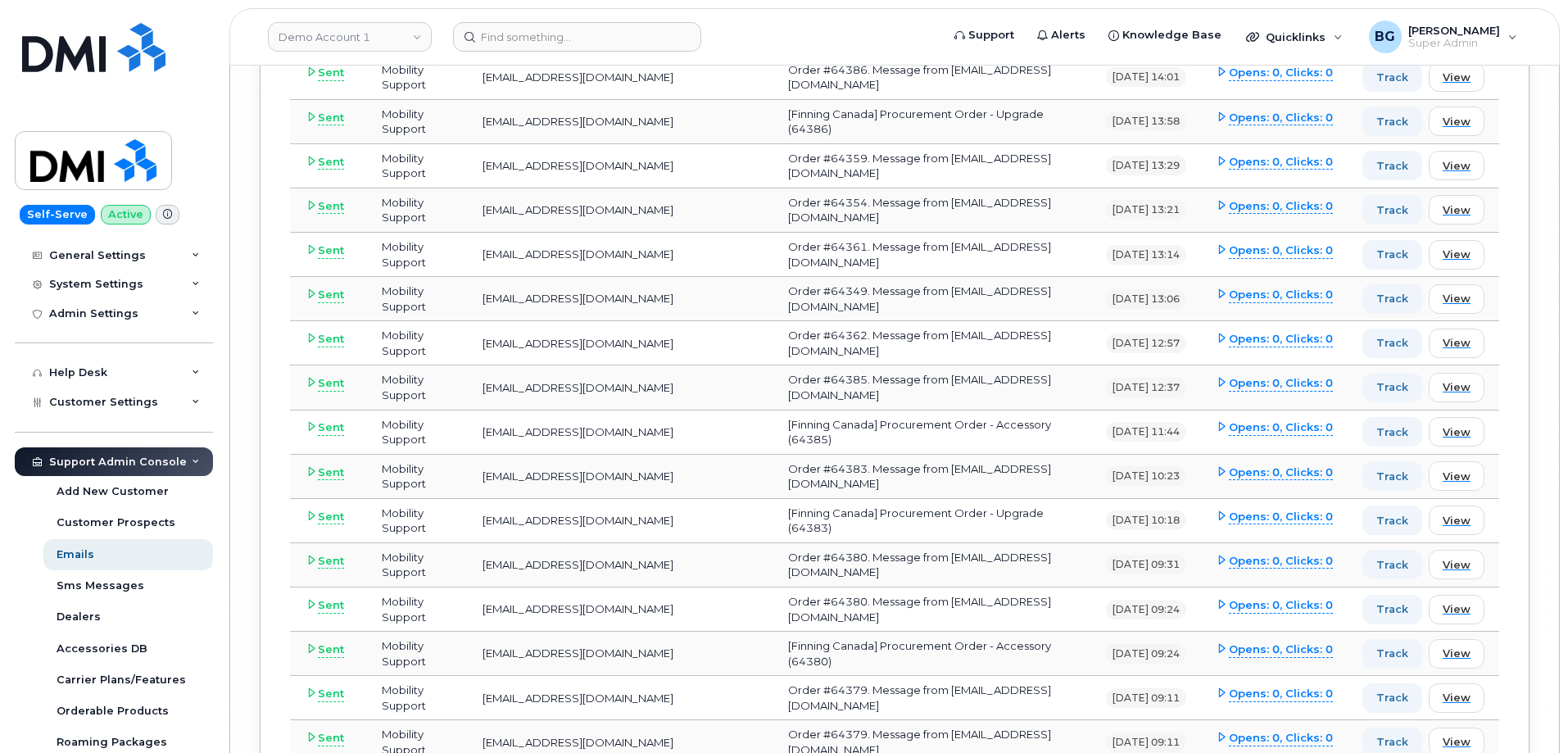
scroll to position [12802, 0]
click at [614, 37] on input at bounding box center [577, 36] width 248 height 29
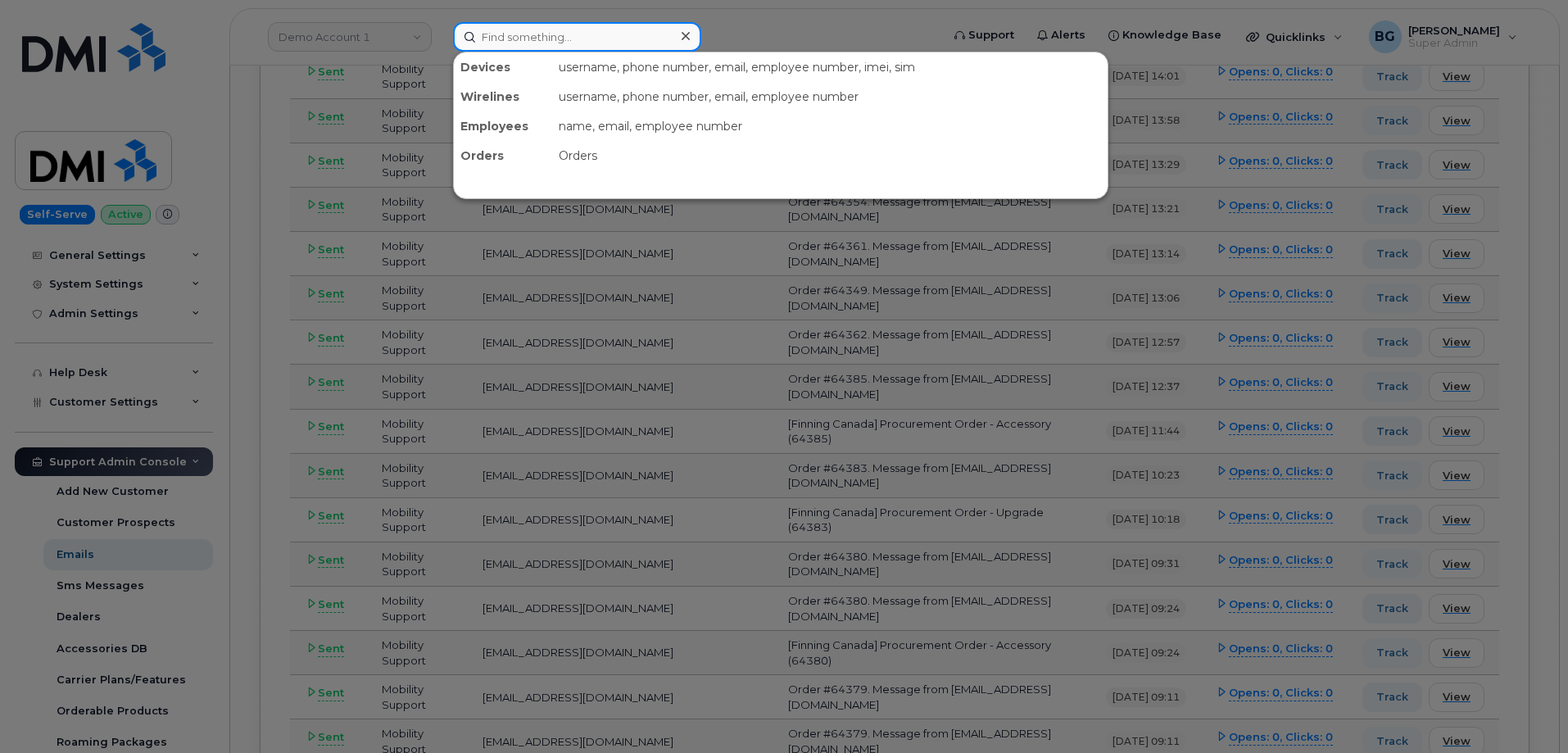
paste input "5876450293"
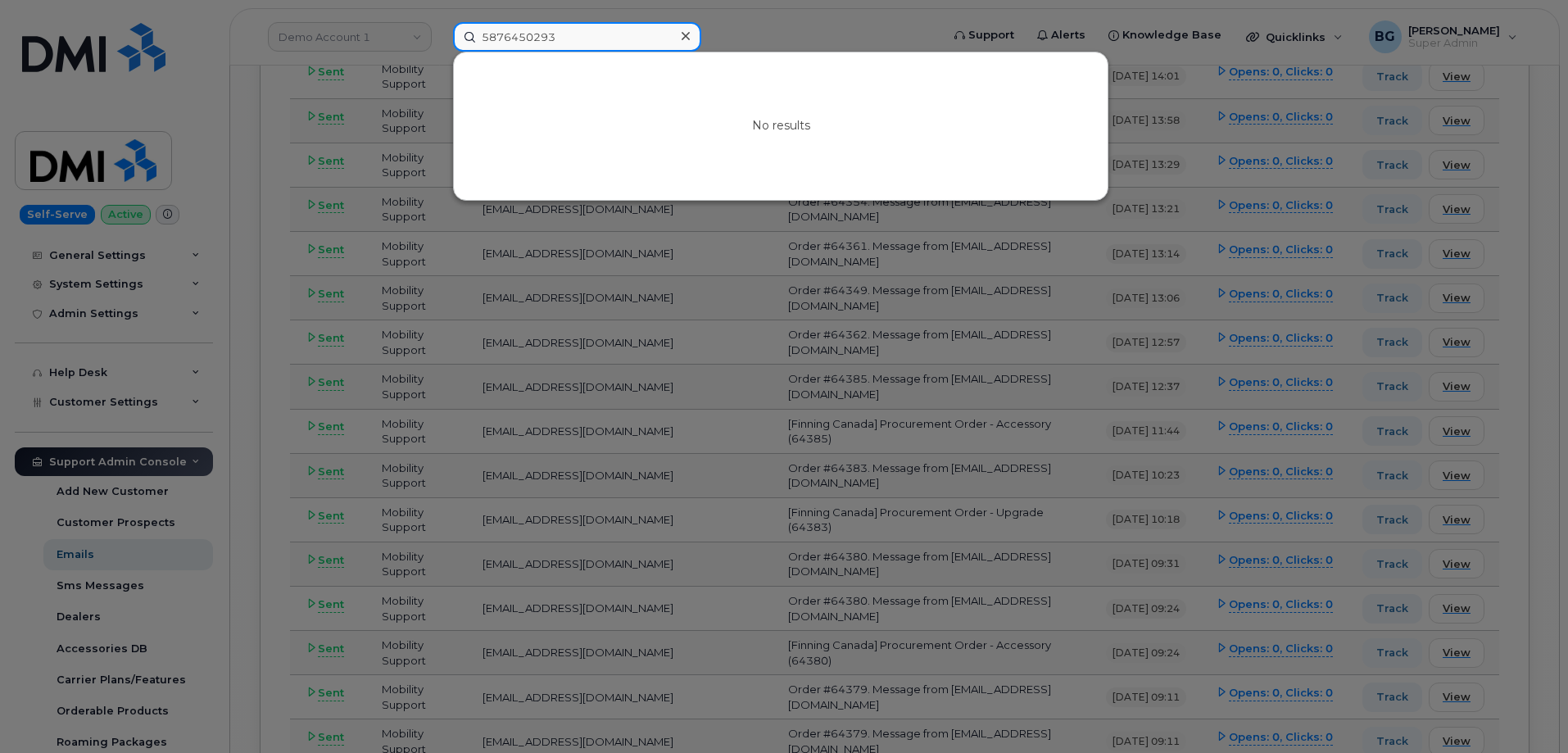
type input "5876450293"
click at [738, 376] on div at bounding box center [784, 376] width 1568 height 753
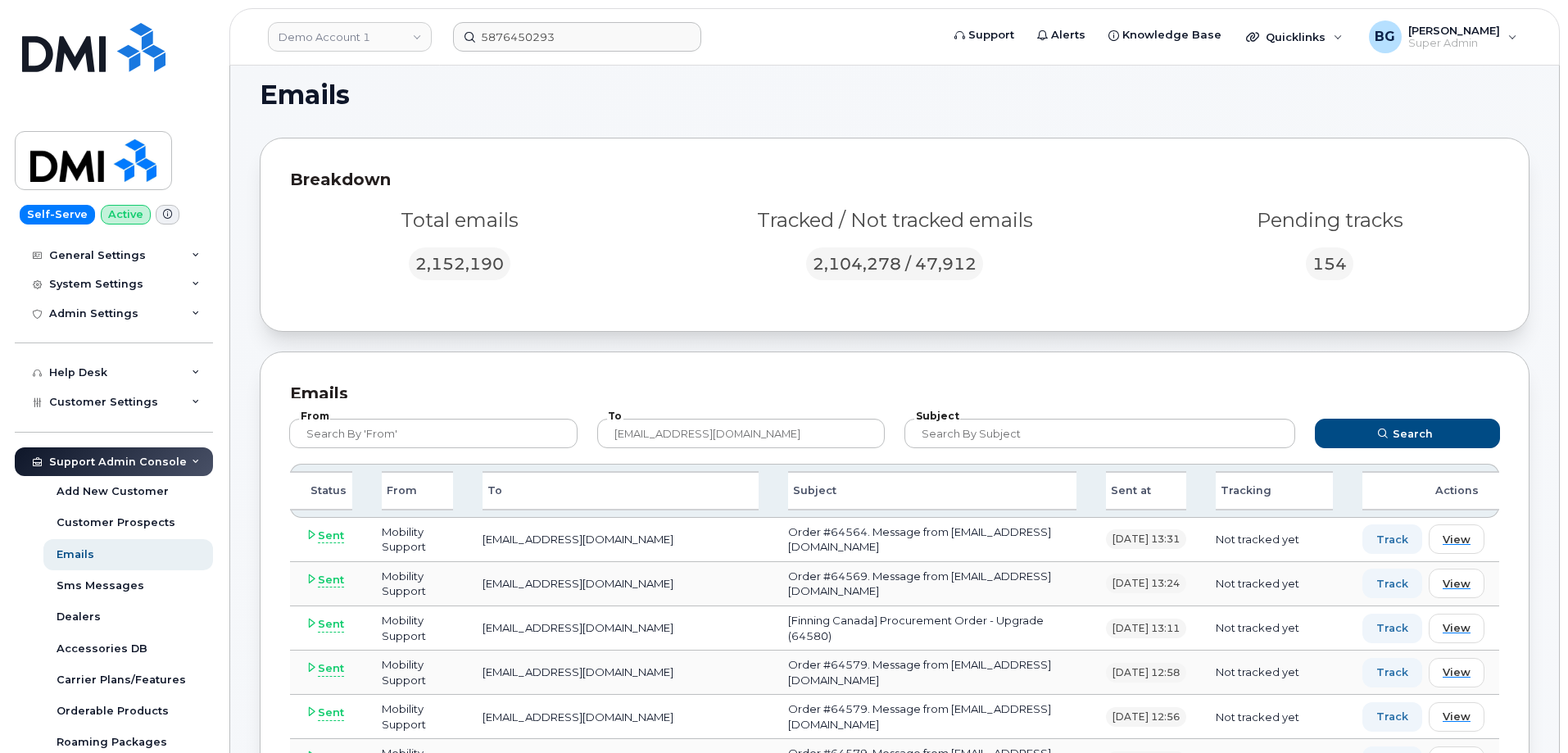
scroll to position [0, 0]
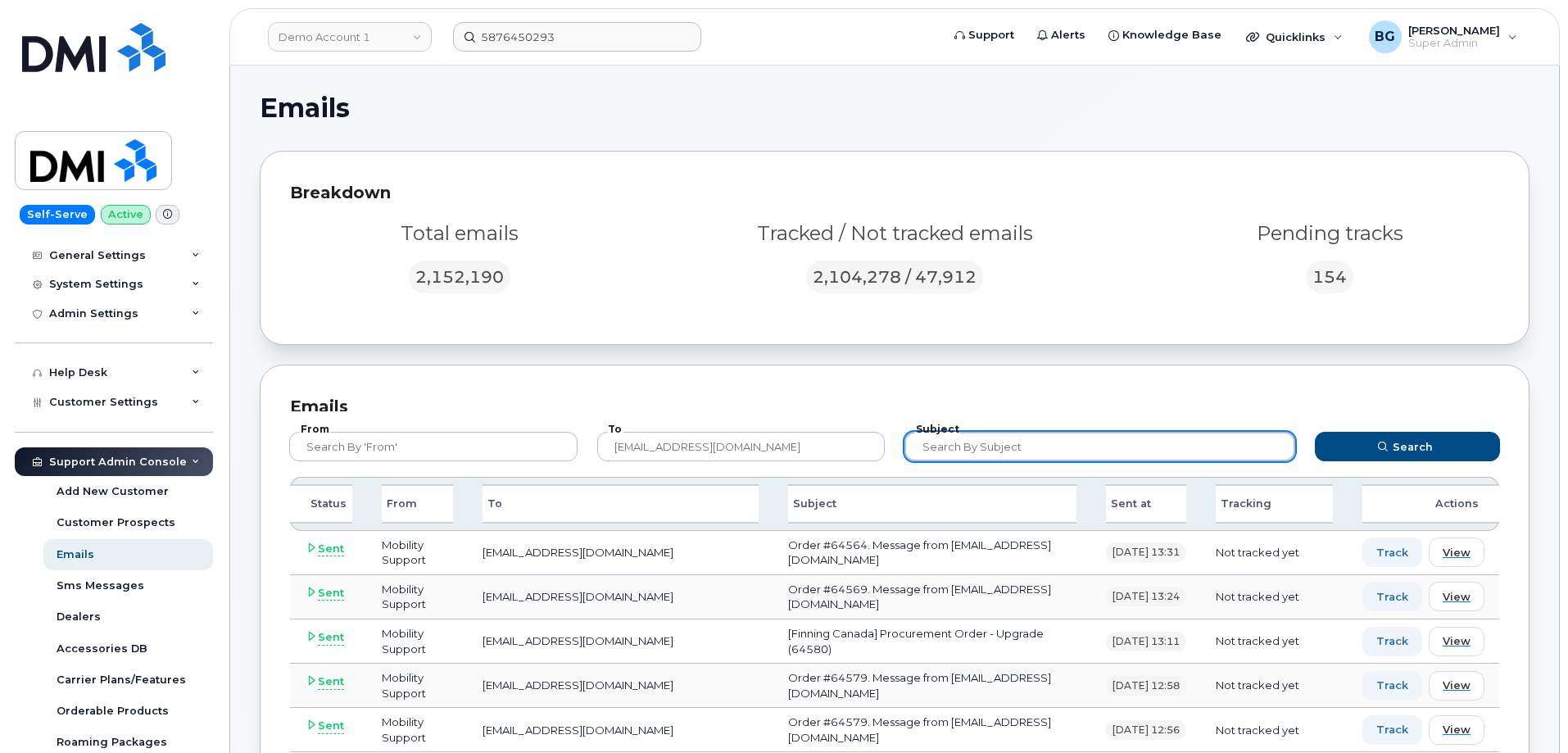
click at [1051, 451] on input "text" at bounding box center [1100, 445] width 391 height 29
paste input "Order #64563"
type input "Order #64563"
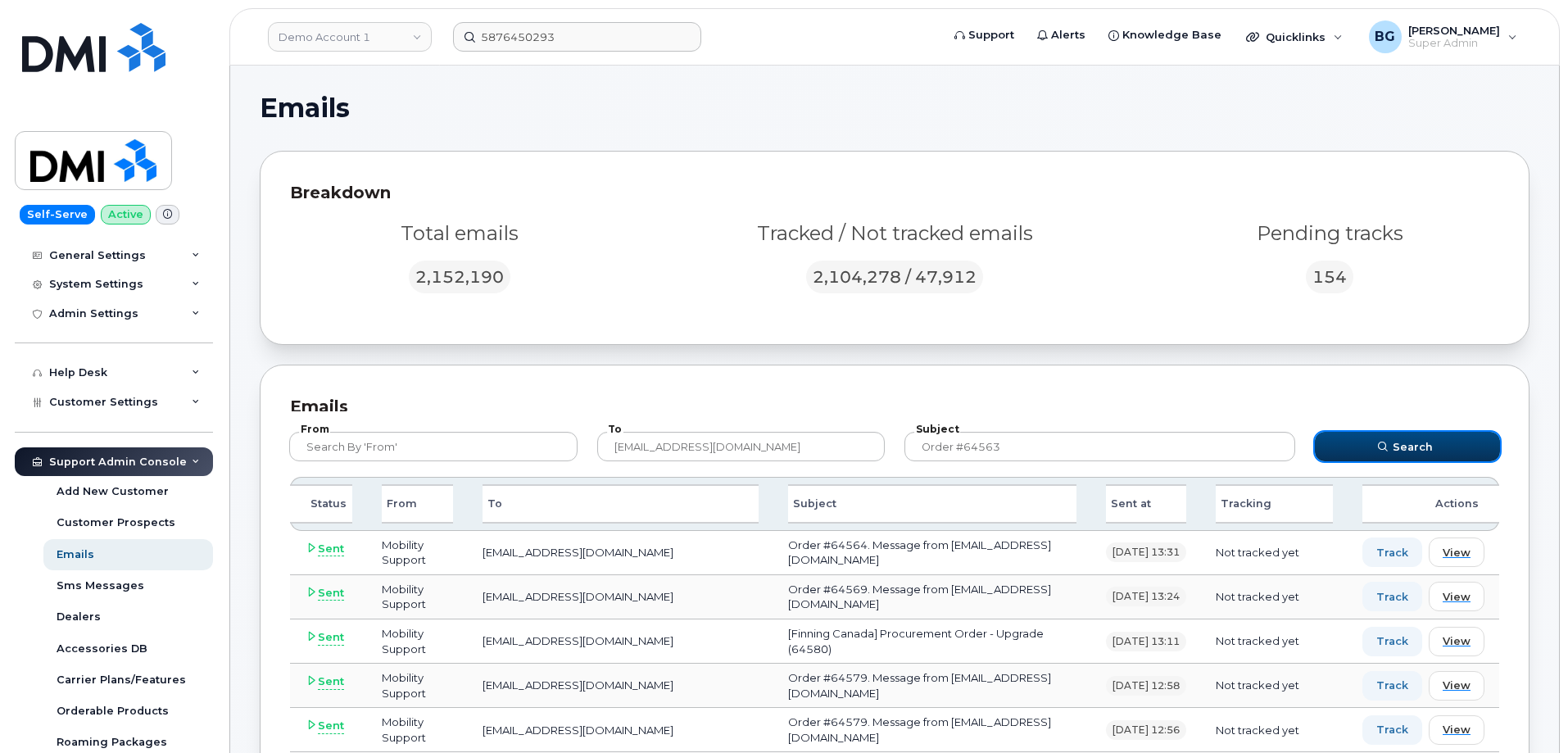
click at [1374, 455] on button "Search" at bounding box center [1407, 445] width 185 height 29
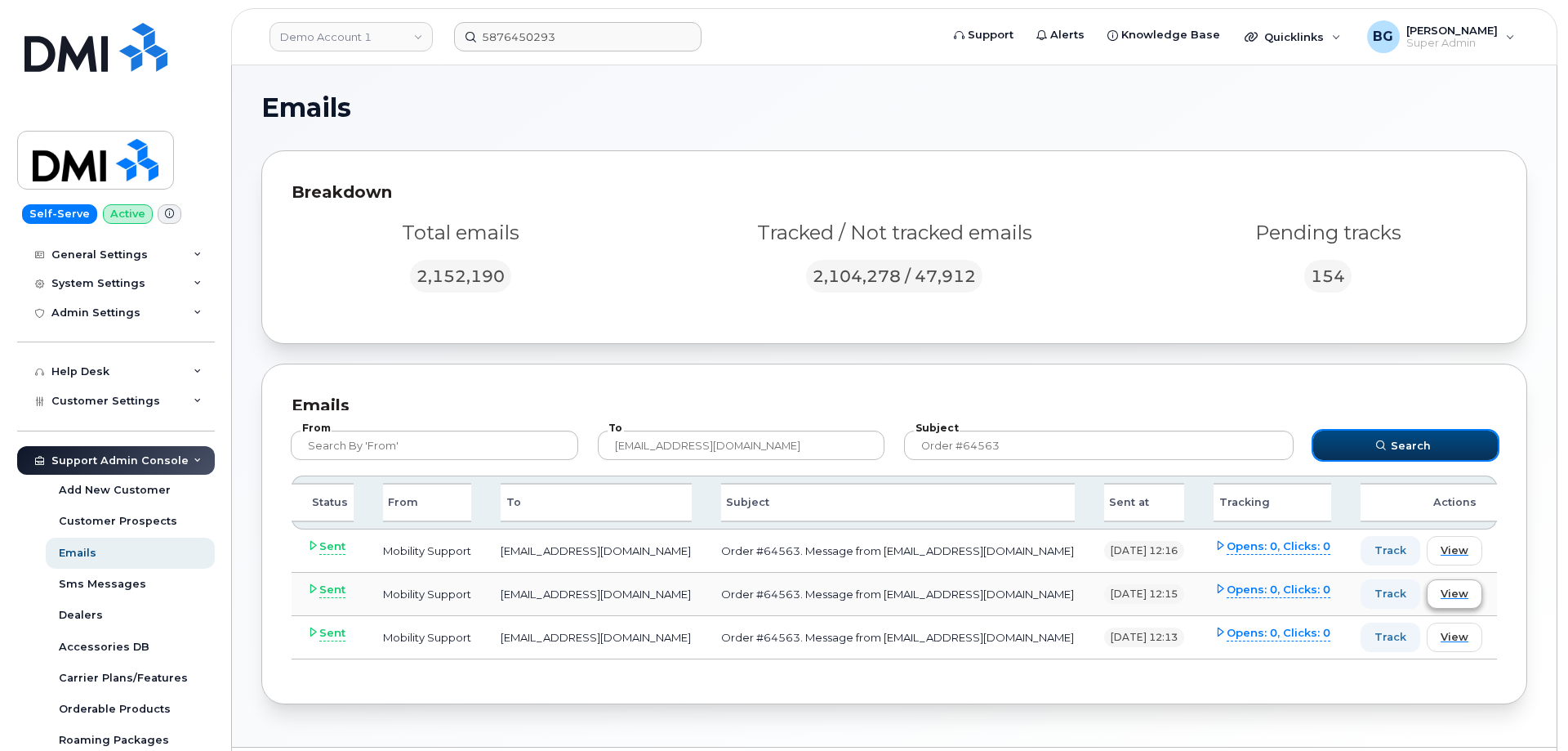
scroll to position [48, 0]
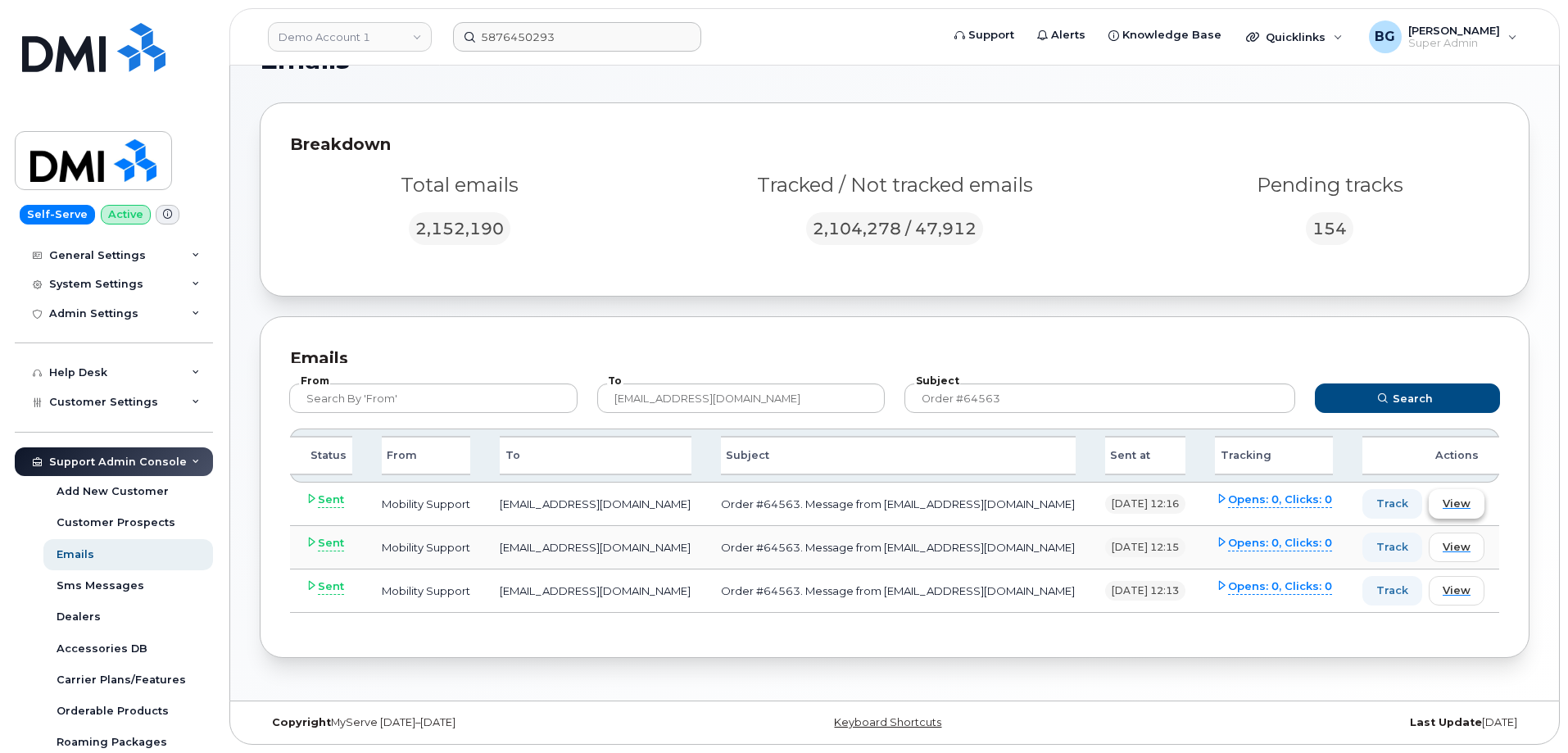
click at [1445, 501] on span "View" at bounding box center [1457, 504] width 28 height 16
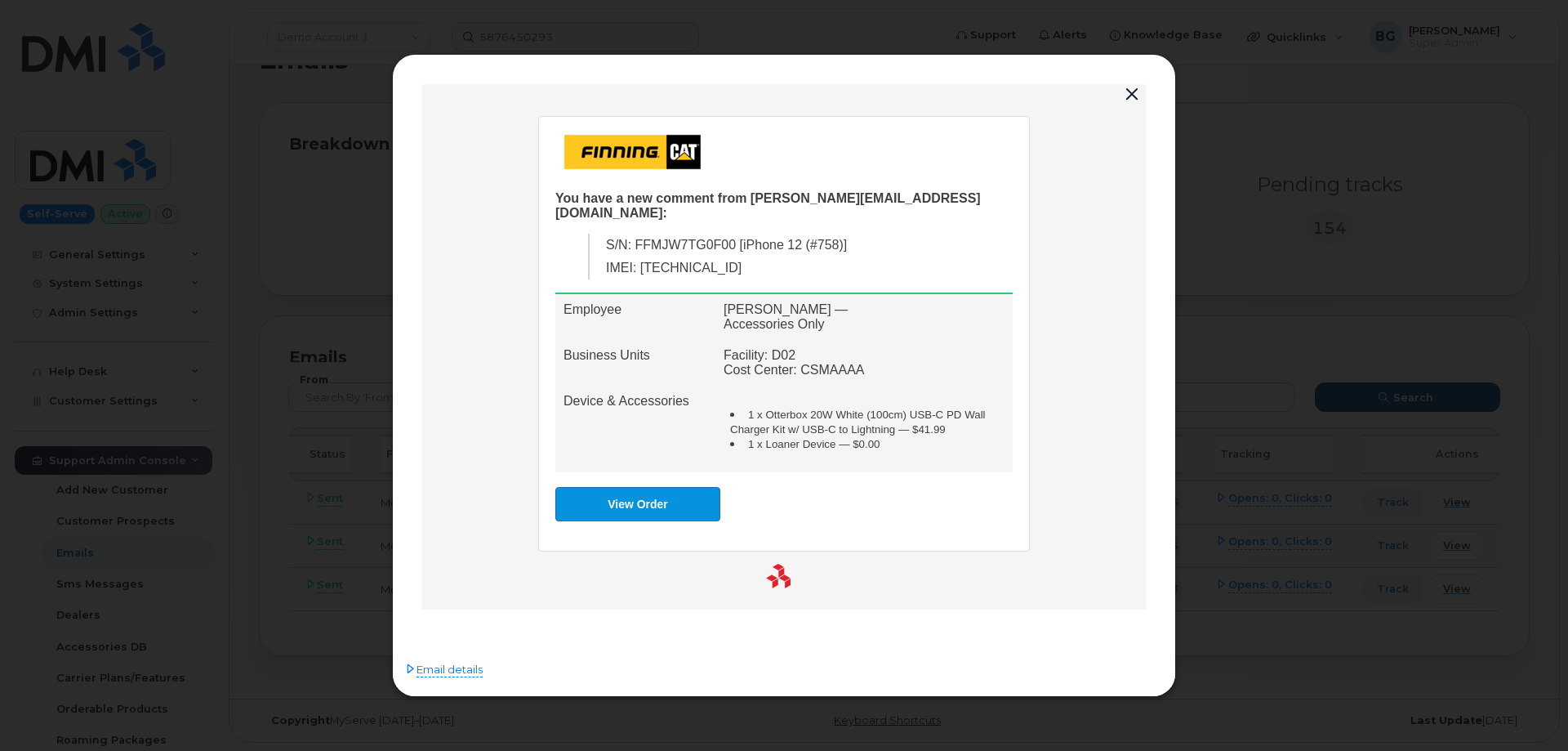
scroll to position [0, 0]
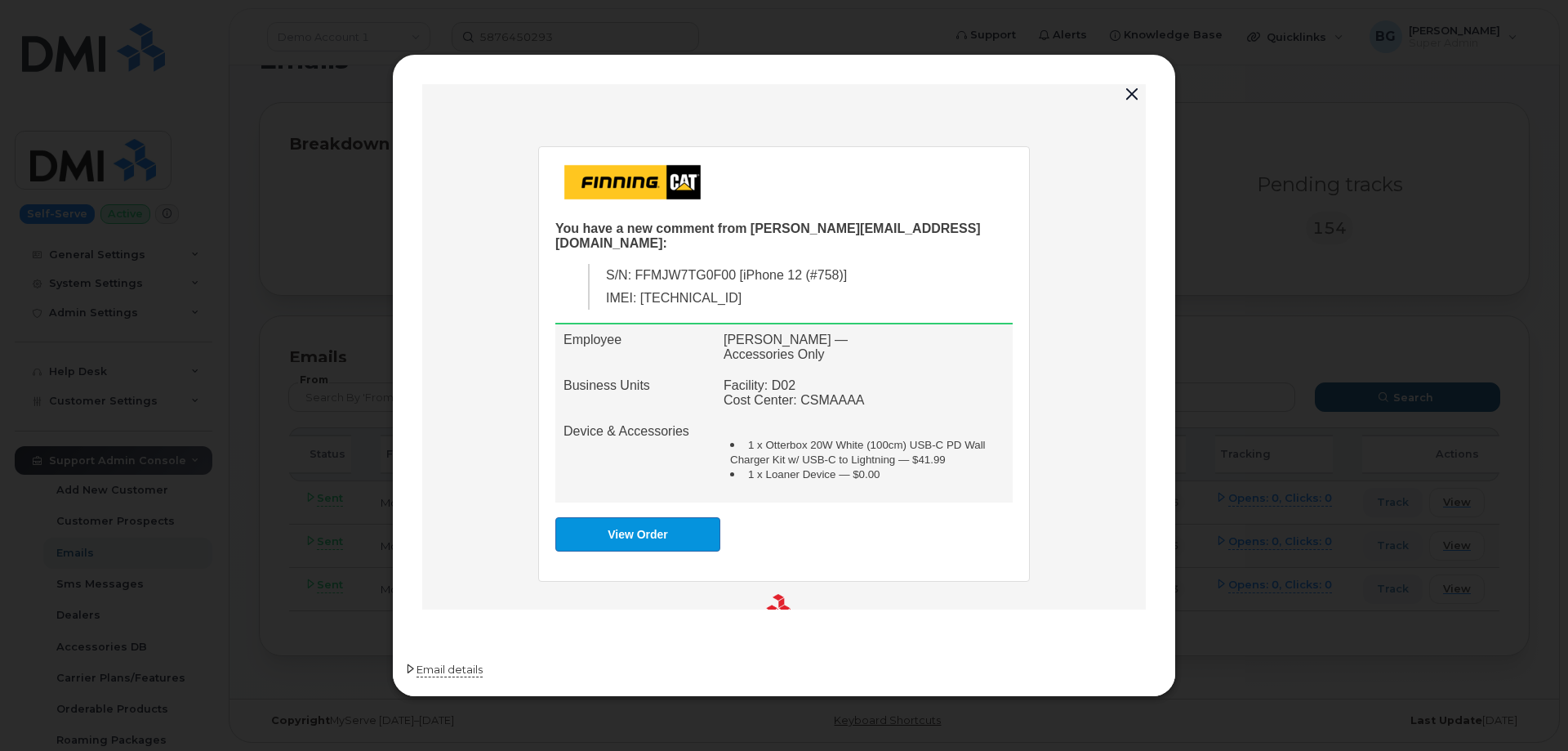
click at [455, 673] on span "Email details" at bounding box center [449, 670] width 66 height 17
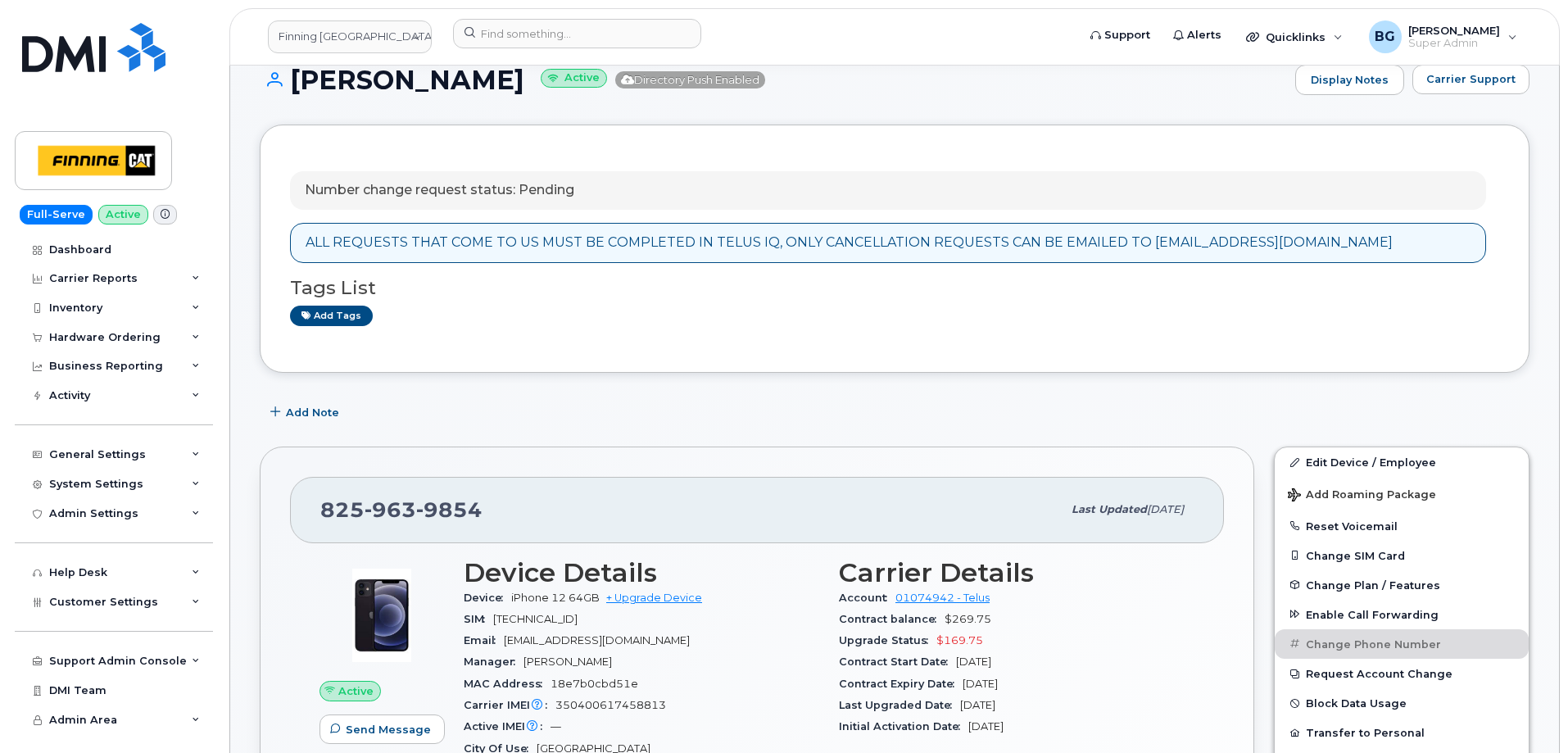
scroll to position [273, 0]
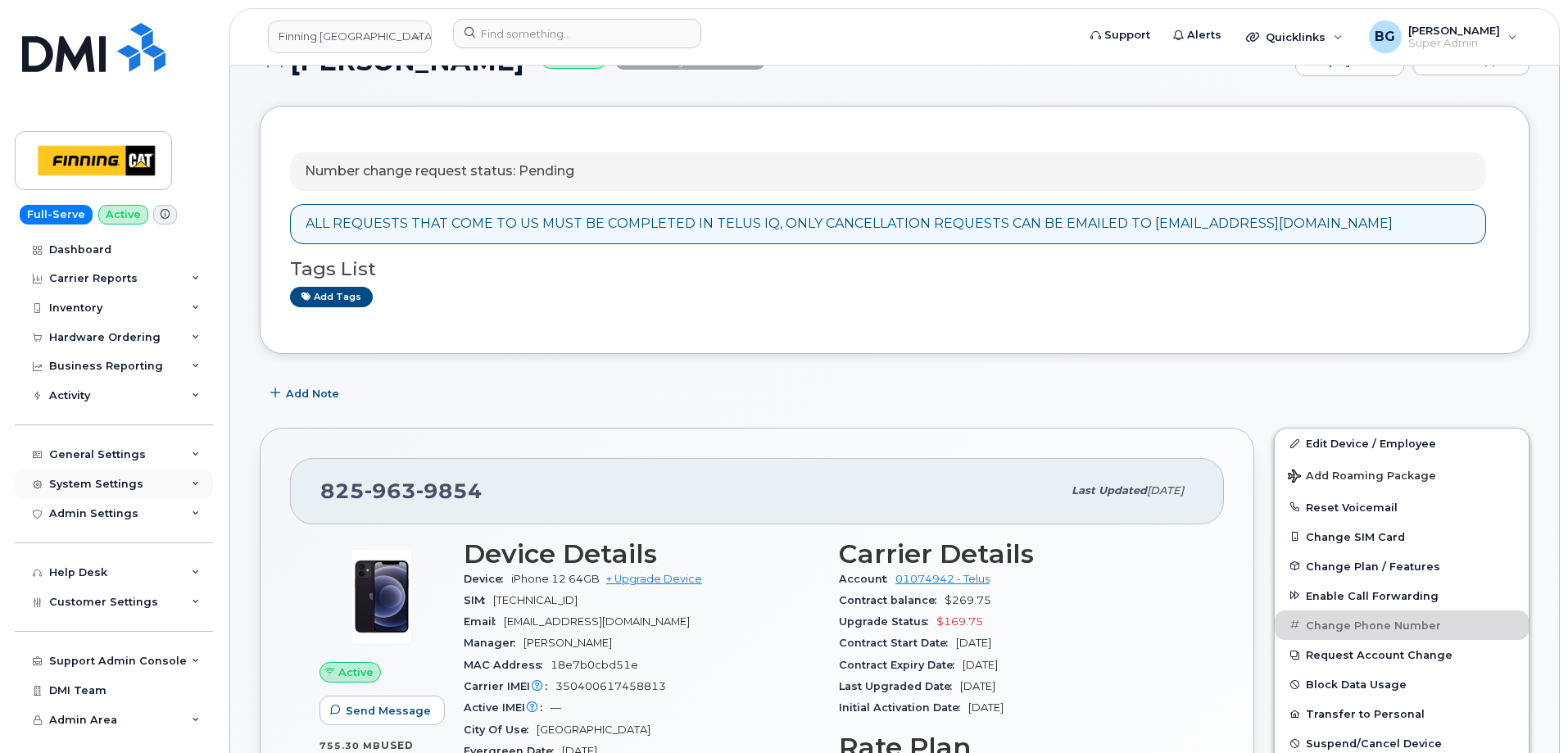
click at [96, 480] on div "System Settings" at bounding box center [96, 483] width 95 height 13
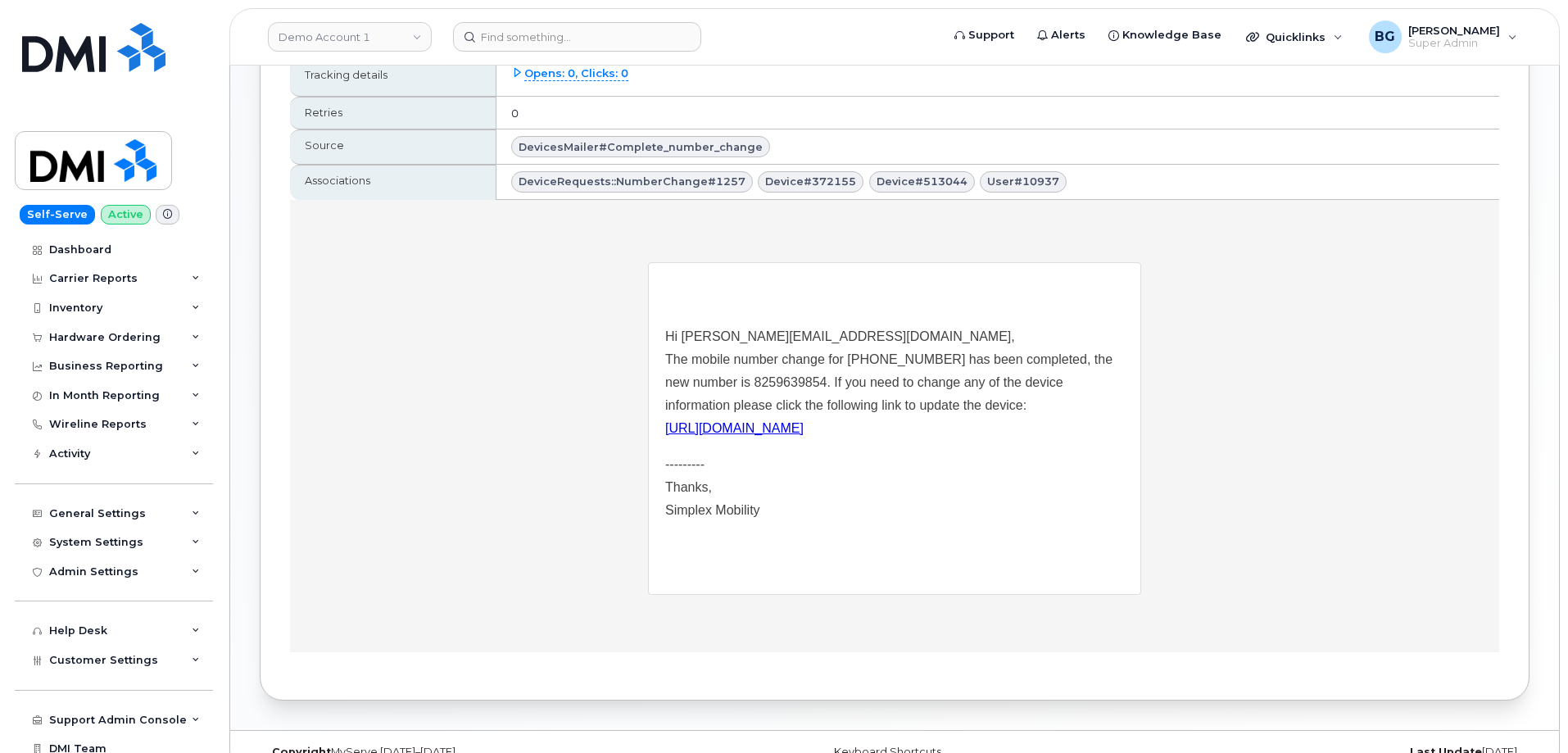
scroll to position [459, 0]
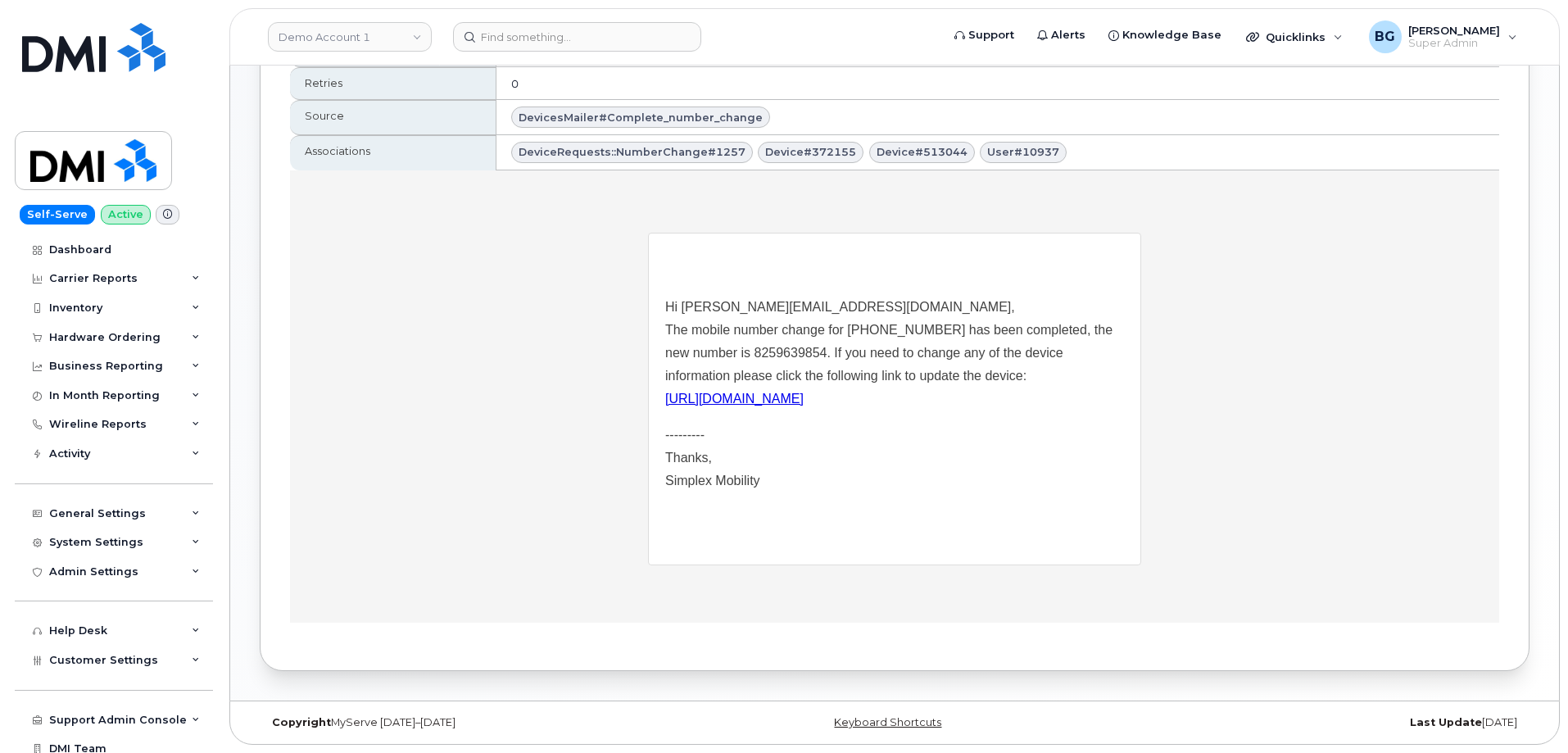
click at [758, 398] on link "[URL][DOMAIN_NAME]" at bounding box center [735, 398] width 139 height 14
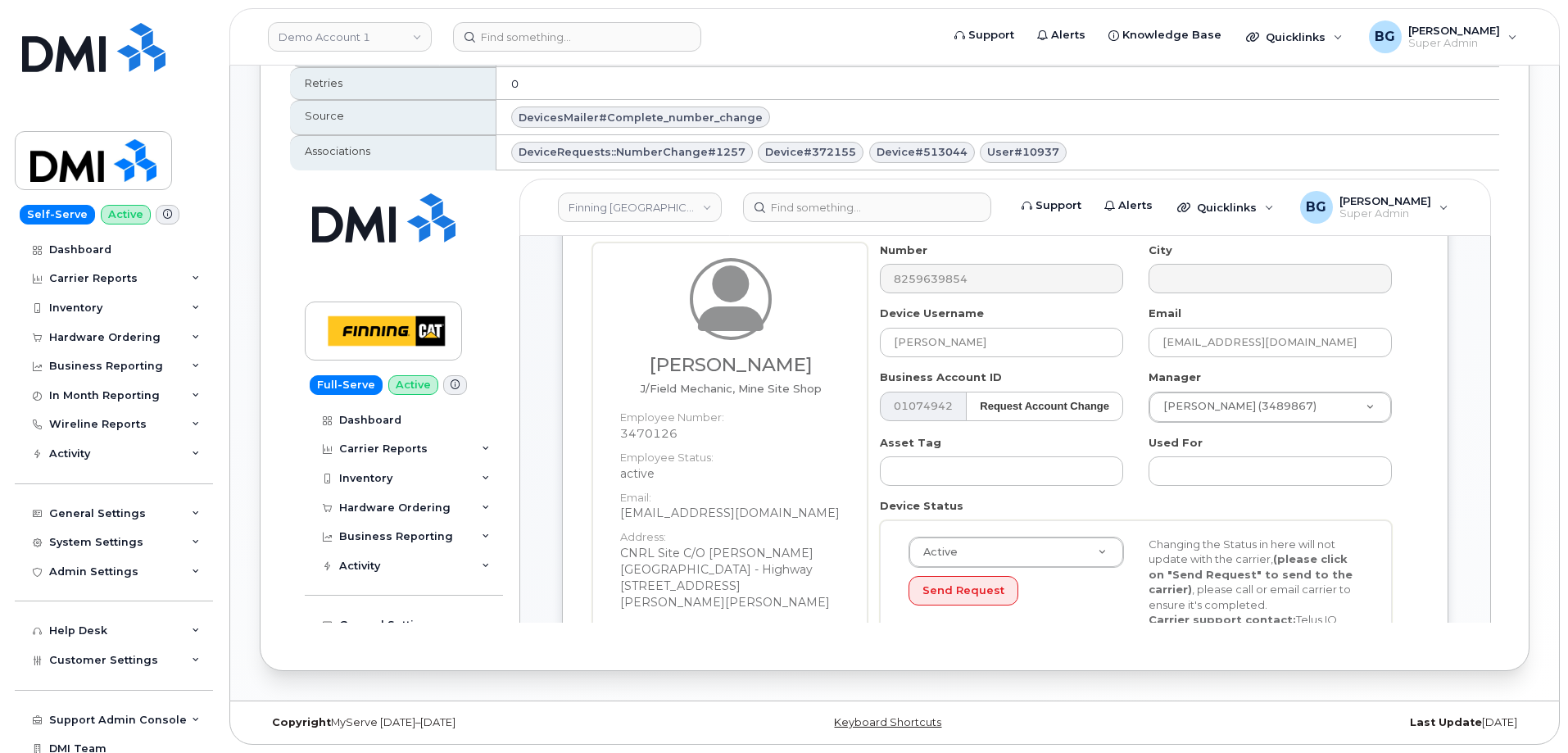
scroll to position [218, 0]
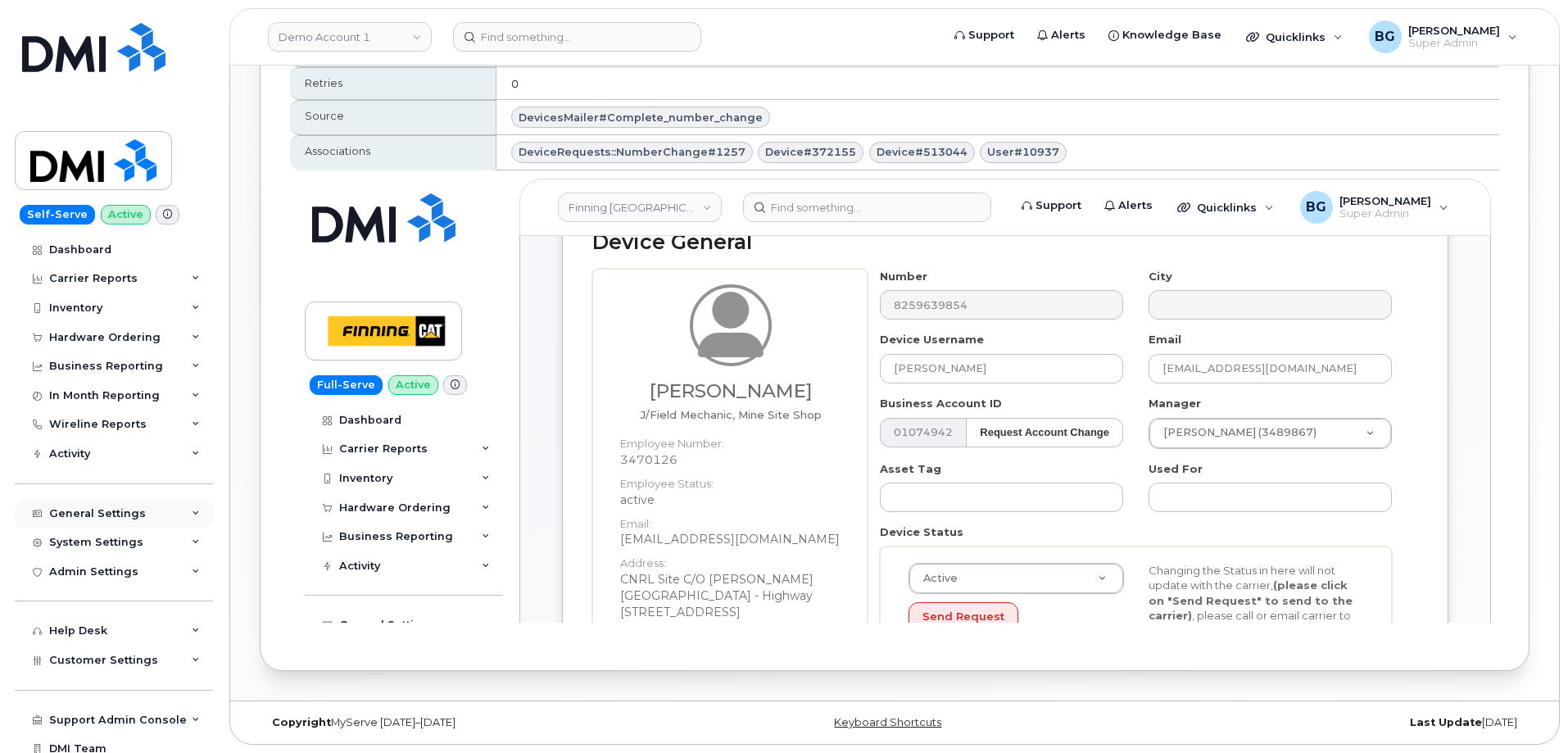
click at [87, 517] on div "General Settings" at bounding box center [97, 513] width 96 height 13
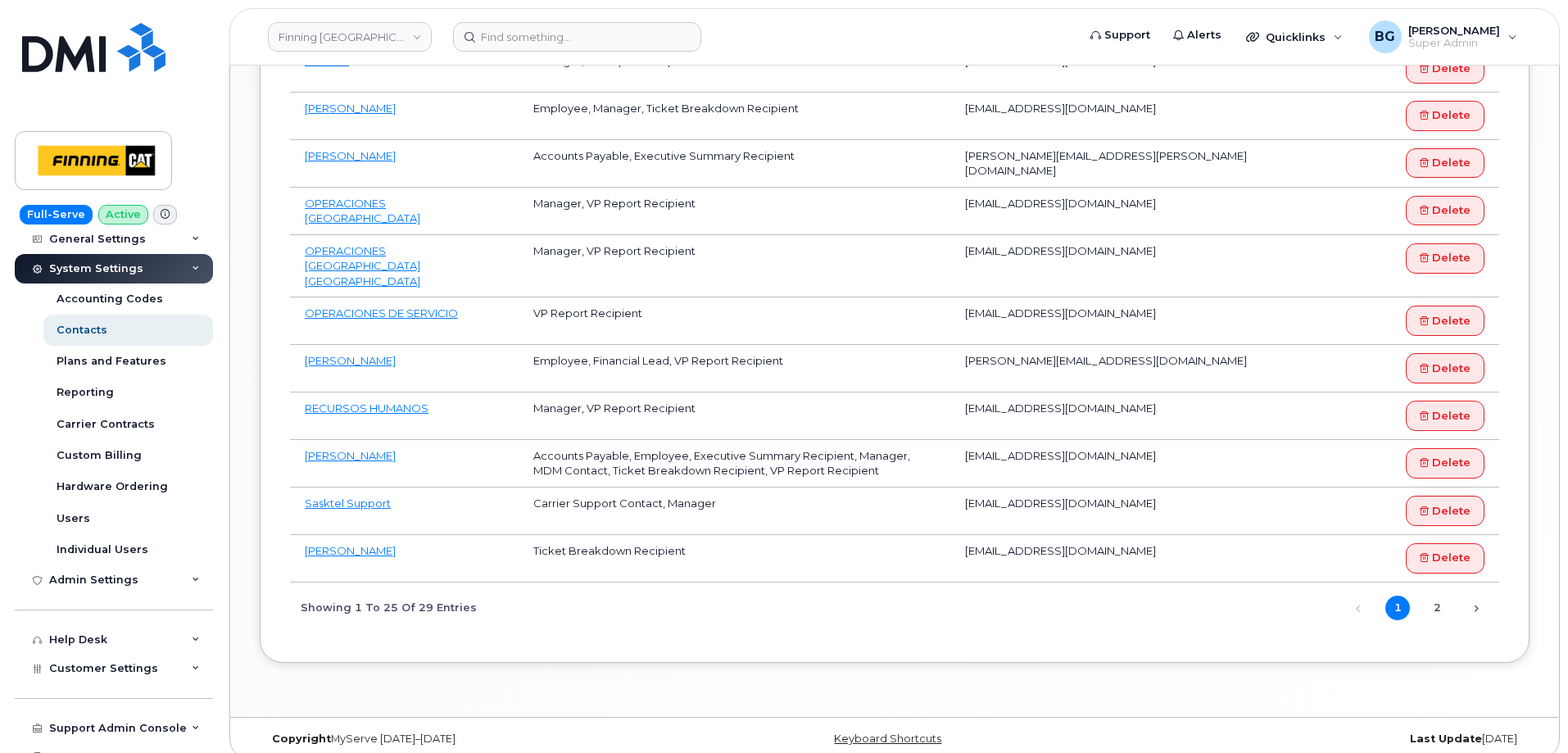
scroll to position [218, 0]
click at [94, 663] on span "Customer Settings" at bounding box center [103, 665] width 109 height 12
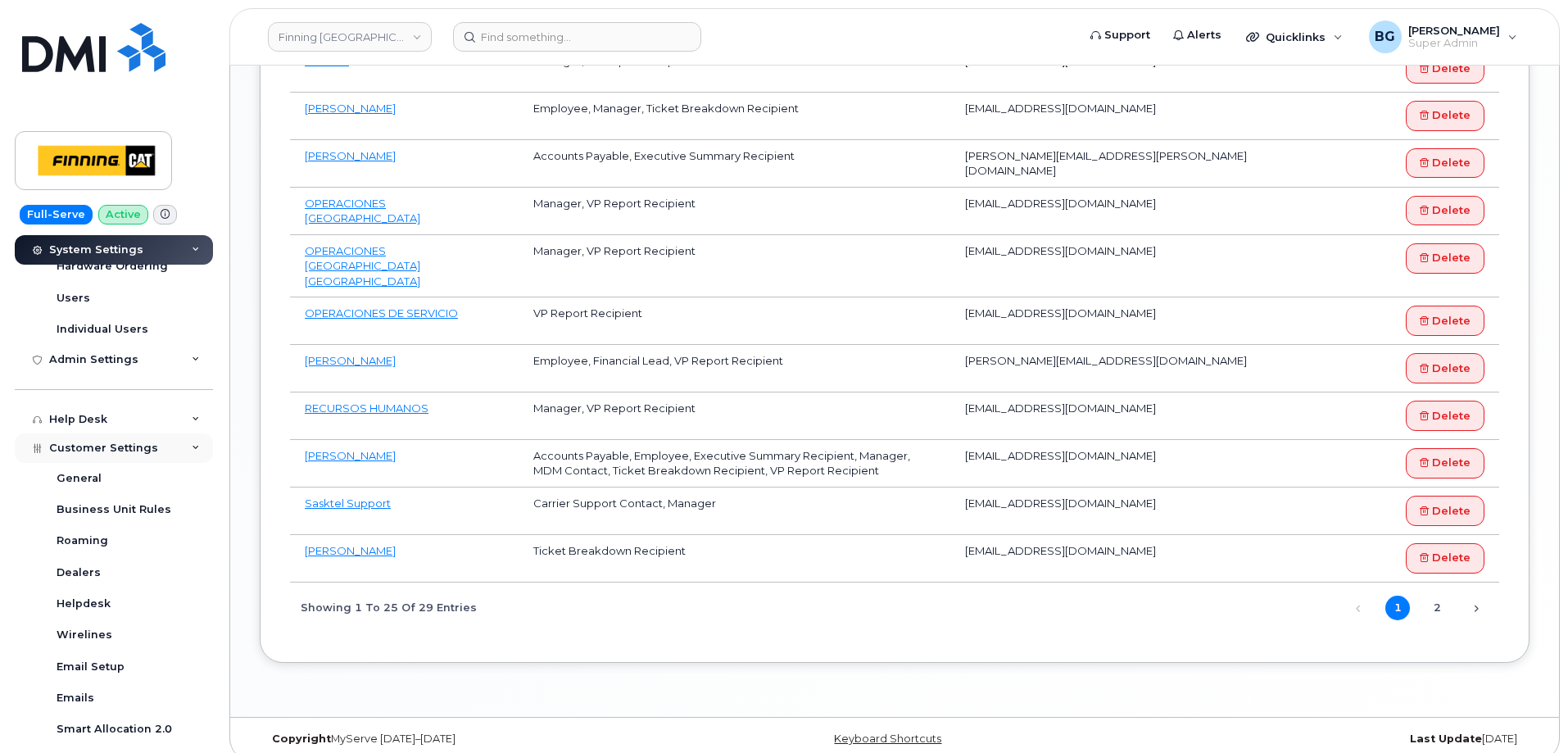
scroll to position [437, 0]
click at [76, 569] on div "Dealers" at bounding box center [79, 572] width 44 height 15
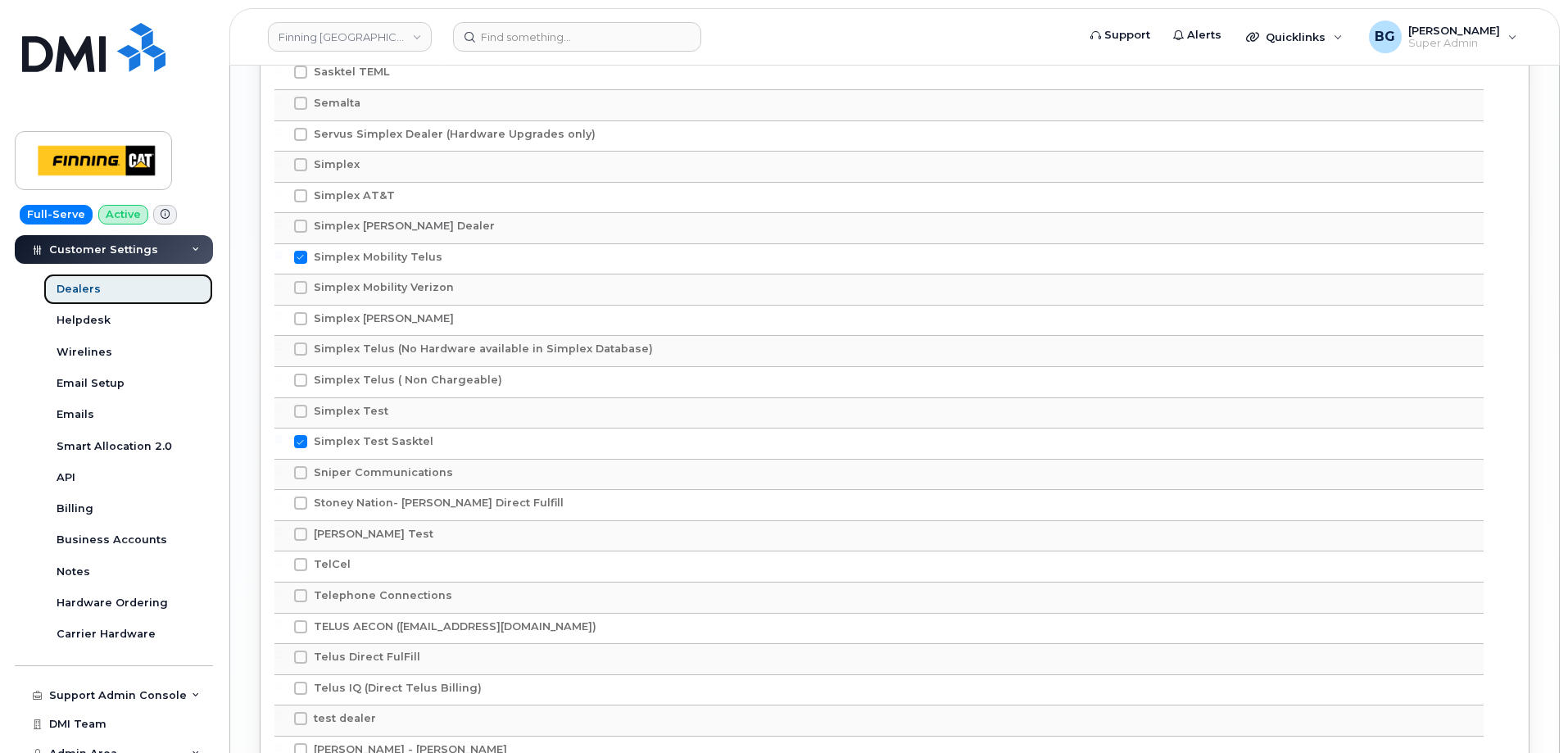
scroll to position [451, 0]
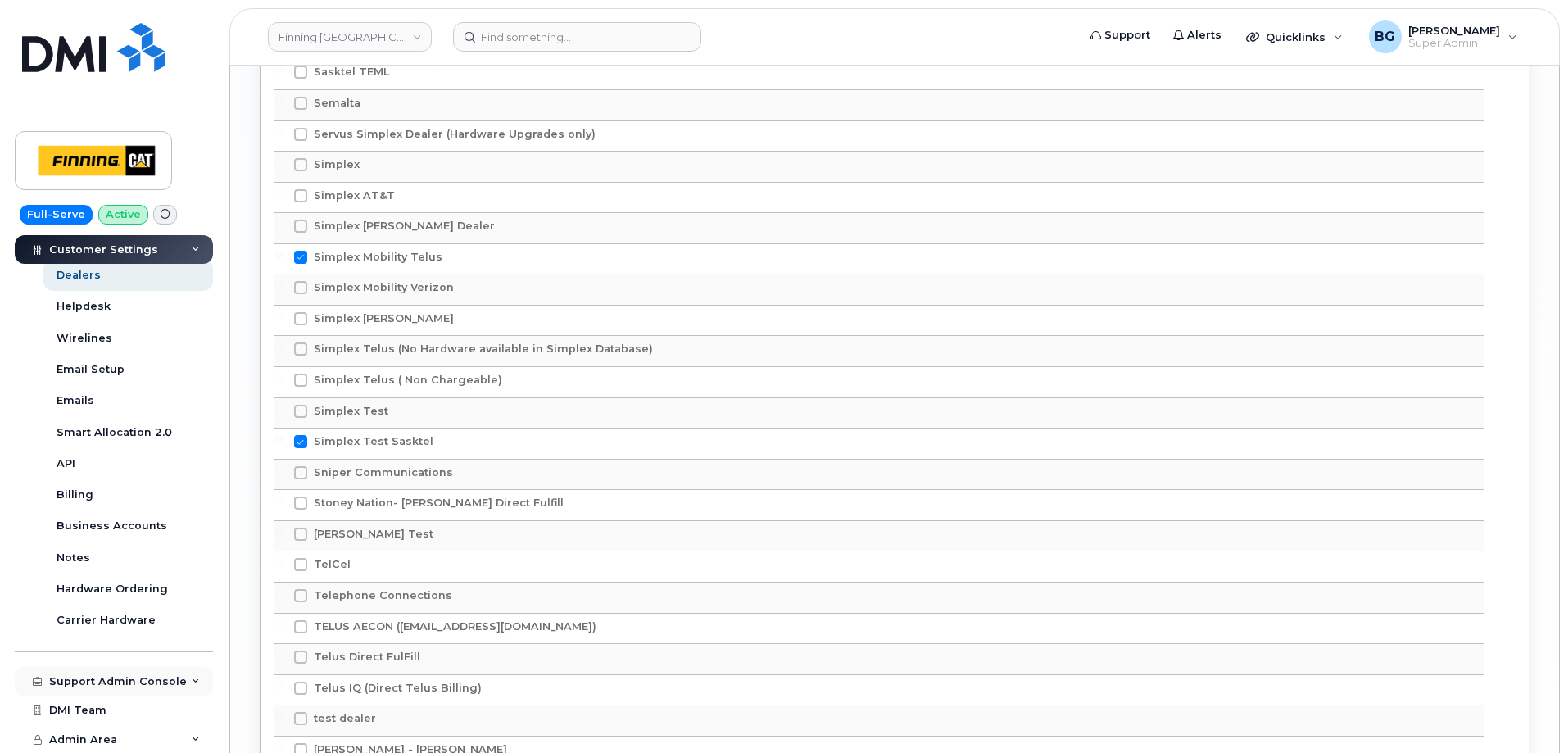
click at [95, 678] on div "Support Admin Console" at bounding box center [118, 681] width 138 height 13
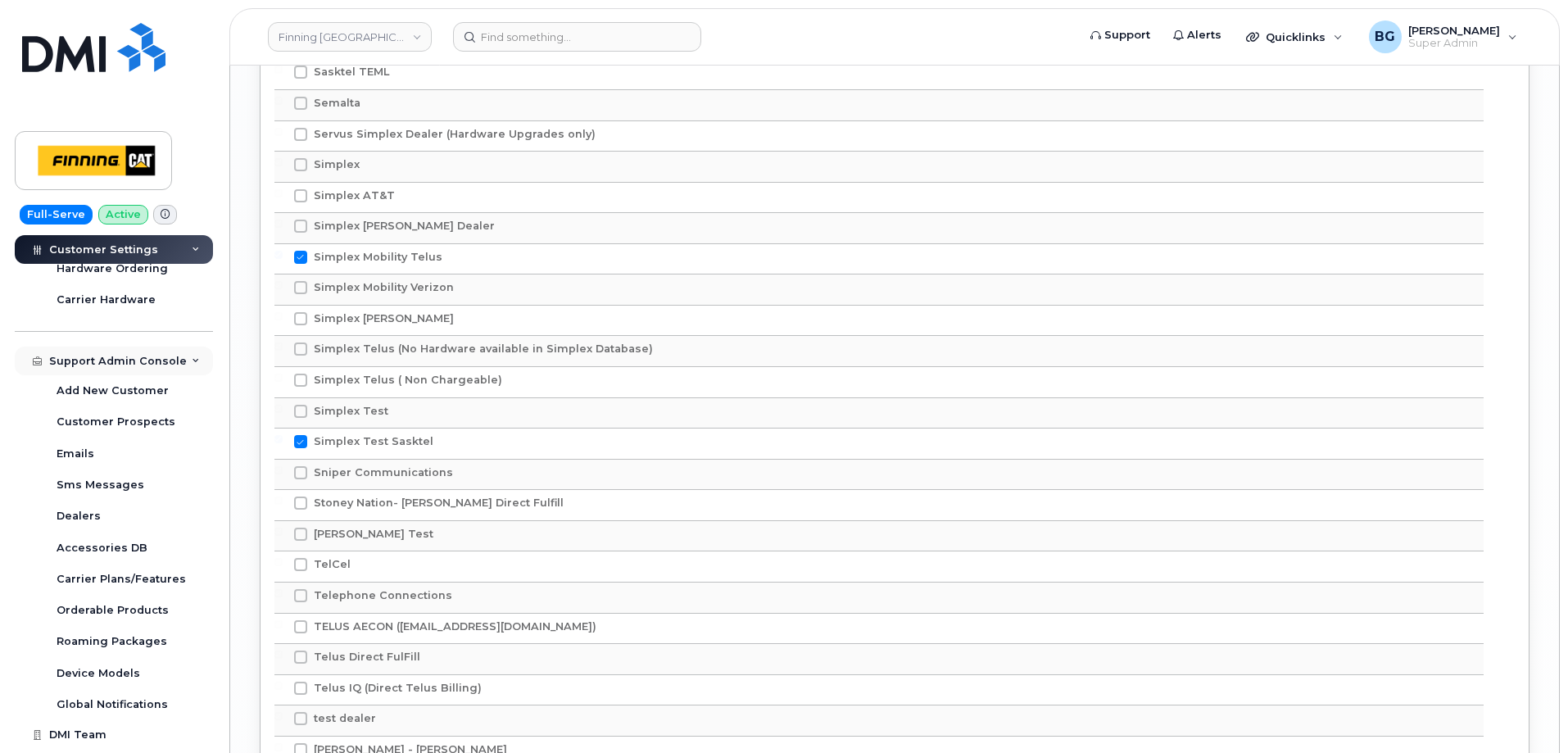
scroll to position [779, 0]
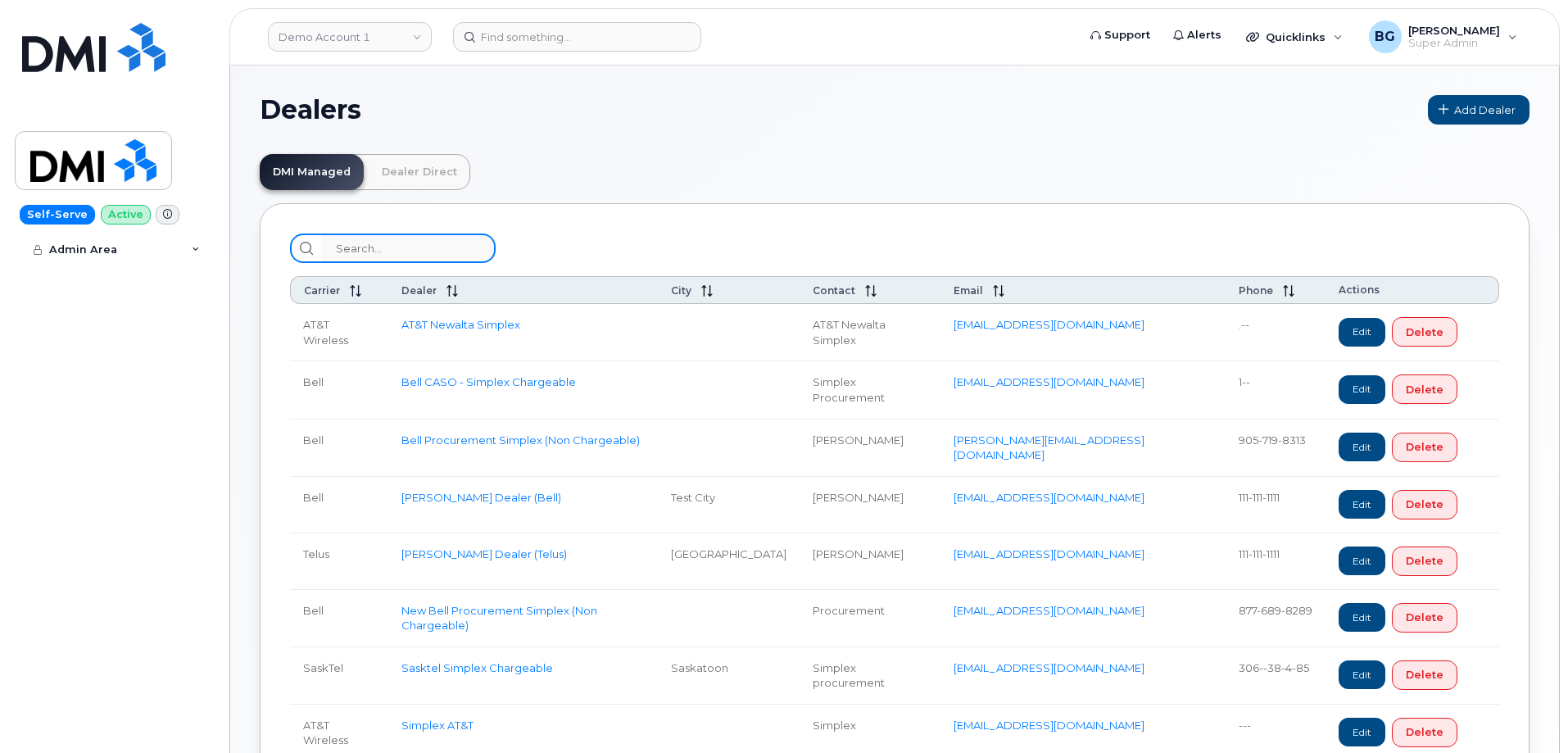
click at [387, 247] on input "search" at bounding box center [407, 247] width 174 height 29
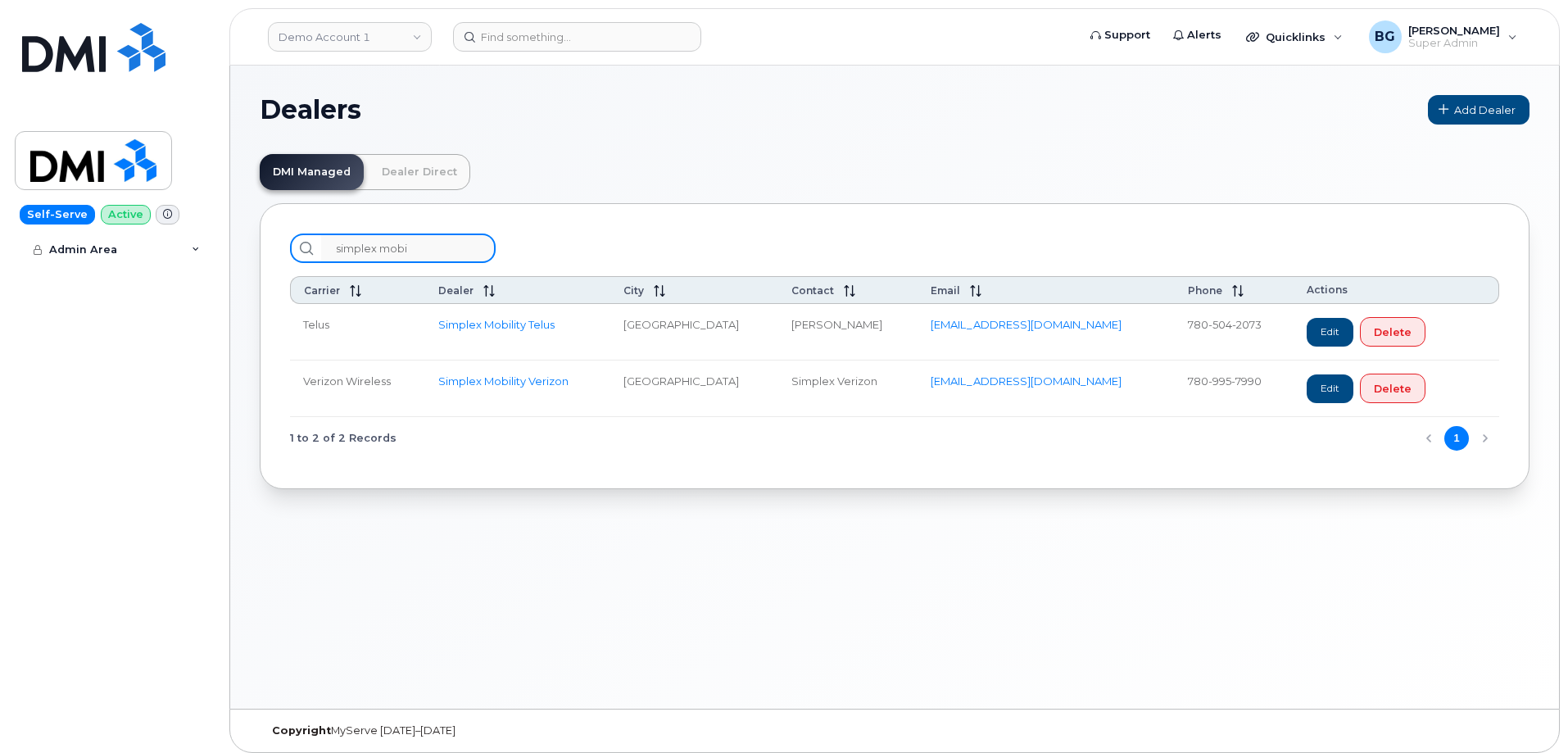
type input "simplex mobi"
click at [1306, 330] on link "Edit" at bounding box center [1329, 332] width 47 height 28
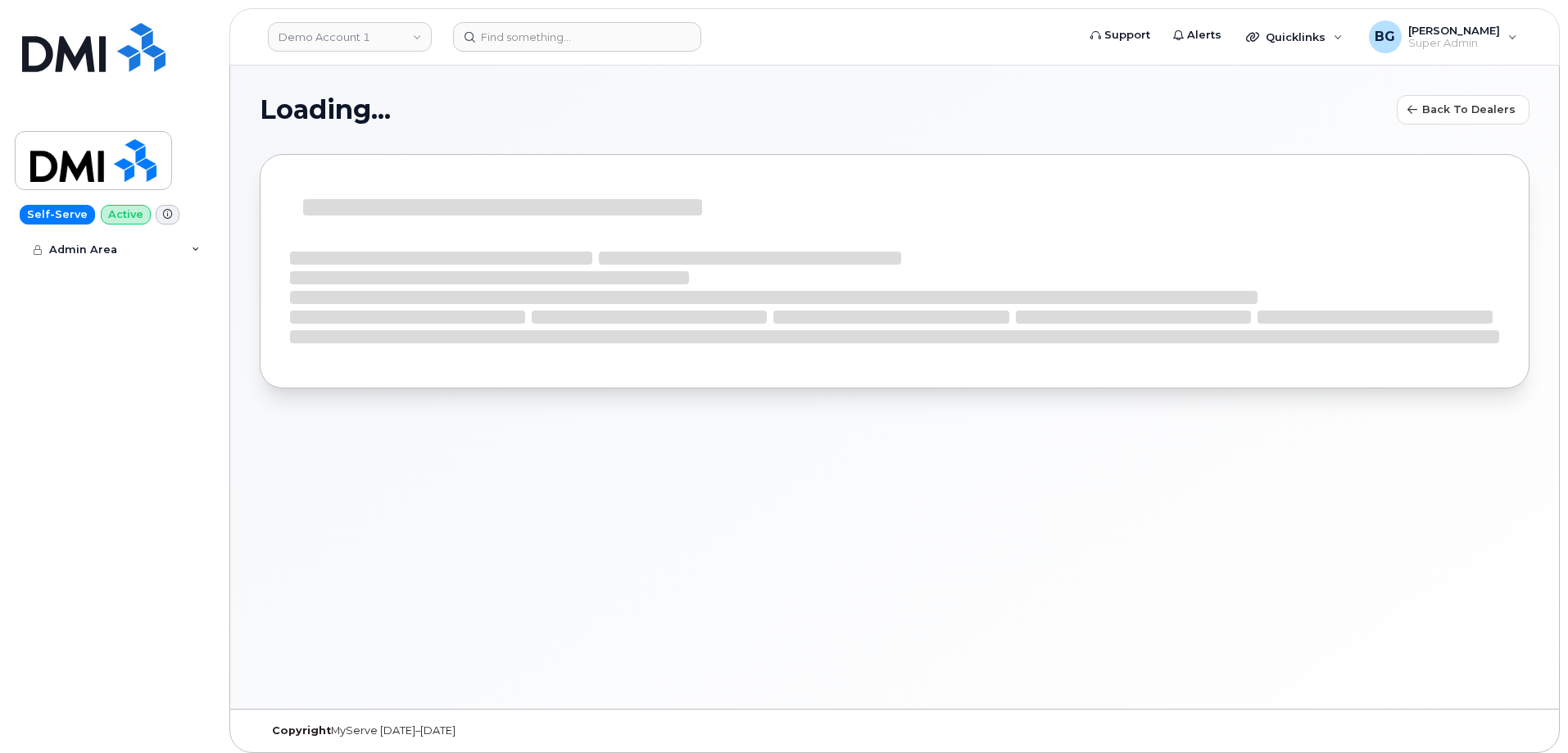
select select "2"
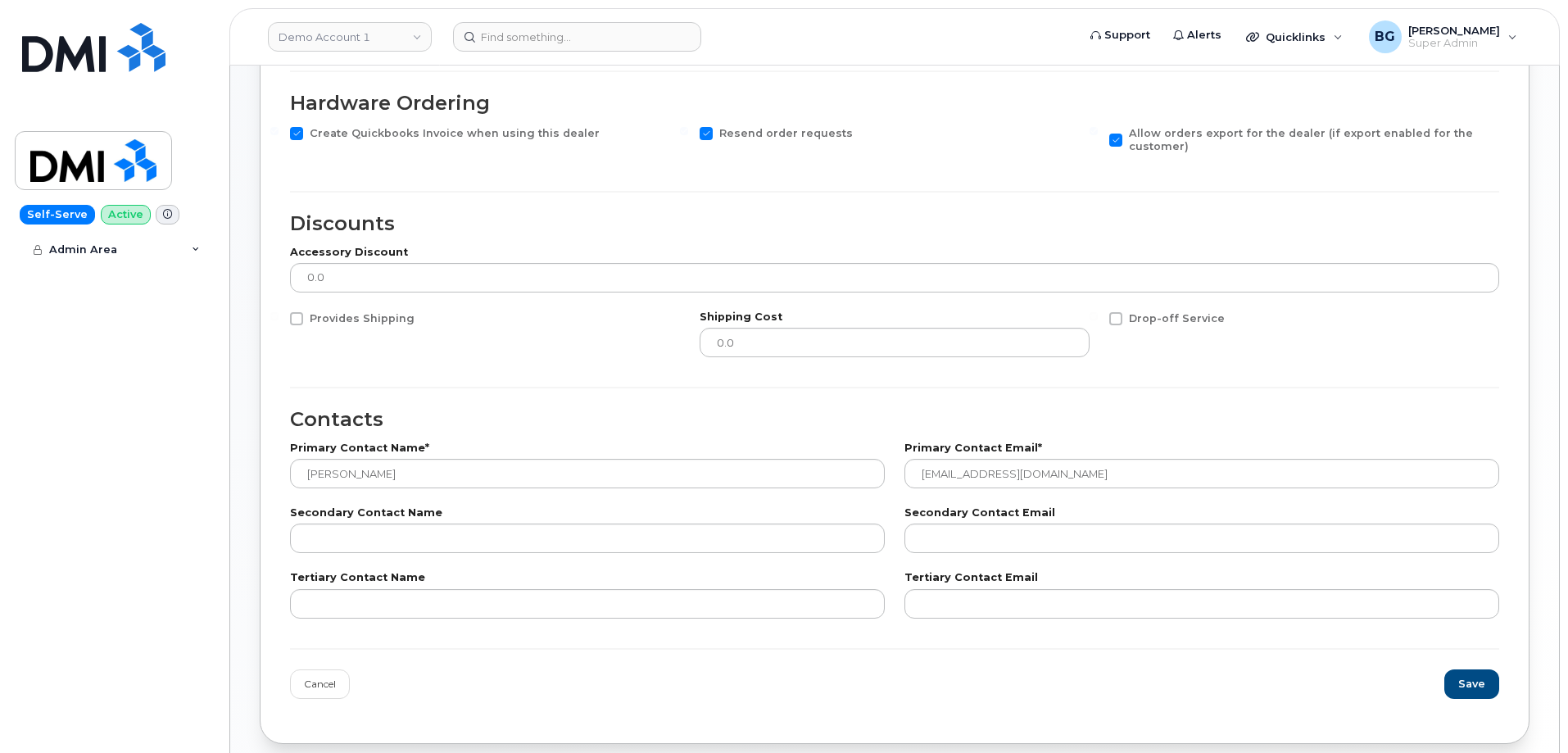
scroll to position [491, 0]
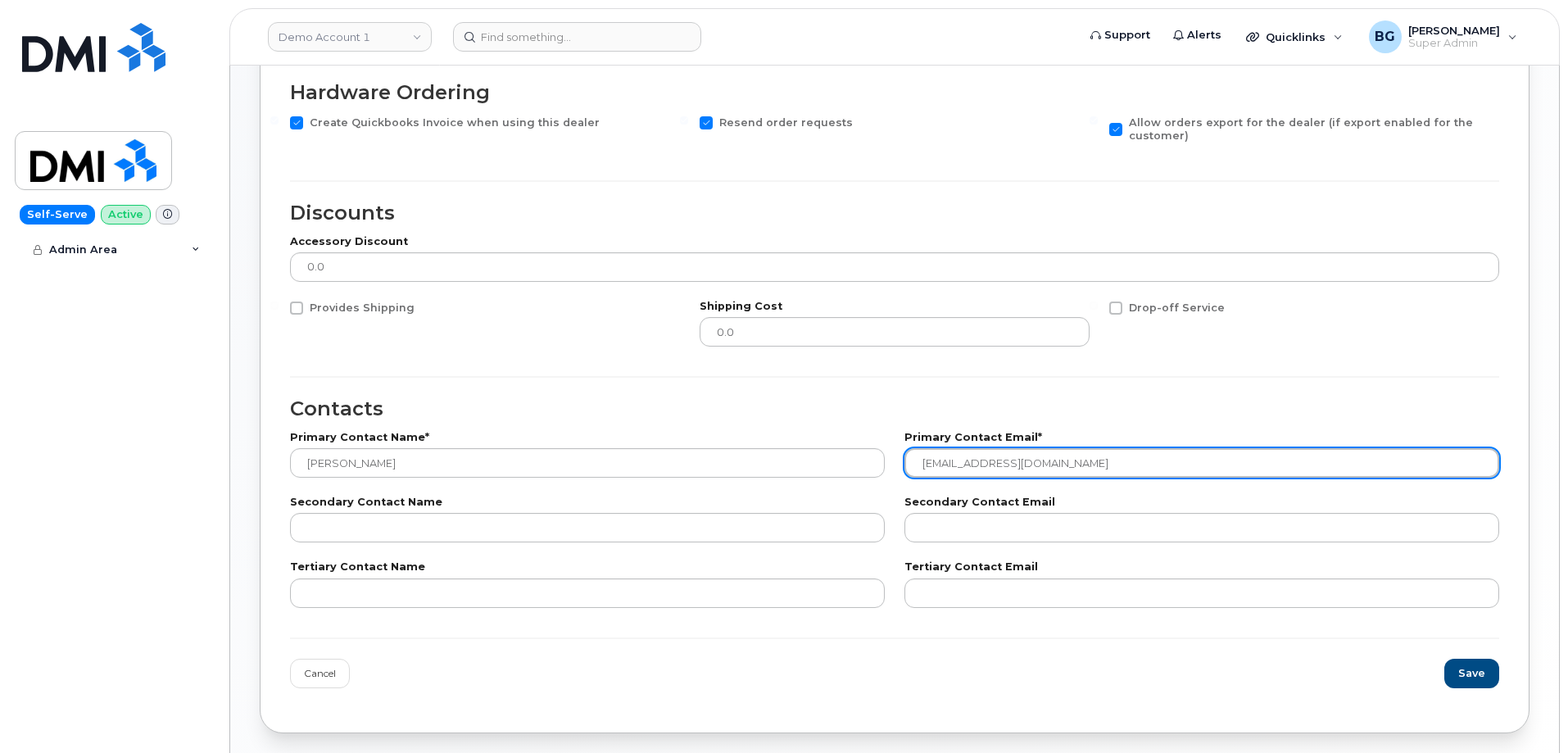
drag, startPoint x: 1077, startPoint y: 463, endPoint x: 916, endPoint y: 465, distance: 161.0
click at [916, 465] on input "[EMAIL_ADDRESS][DOMAIN_NAME]" at bounding box center [1201, 462] width 595 height 29
